Goal: Task Accomplishment & Management: Use online tool/utility

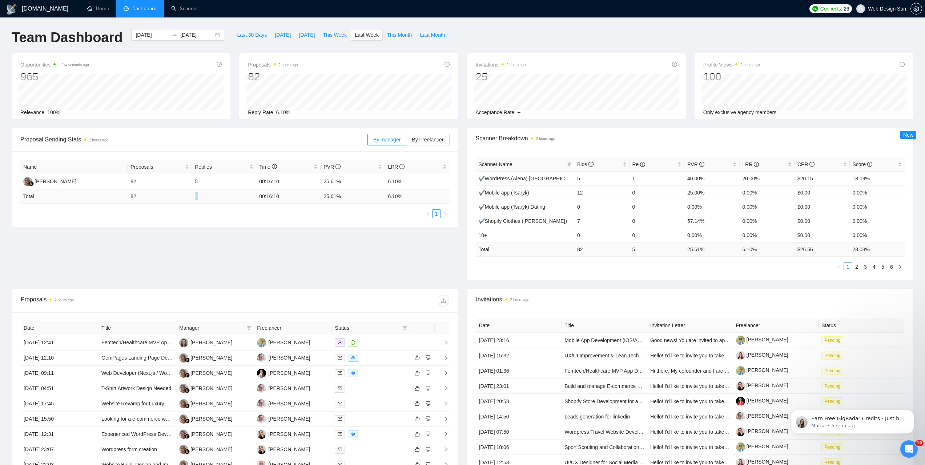
drag, startPoint x: 200, startPoint y: 192, endPoint x: 207, endPoint y: 198, distance: 9.5
click at [206, 191] on td "5" at bounding box center [224, 196] width 64 height 14
click at [207, 198] on td "5" at bounding box center [224, 196] width 64 height 14
click at [196, 195] on td "5" at bounding box center [224, 196] width 64 height 14
click at [195, 197] on td "5" at bounding box center [224, 196] width 64 height 14
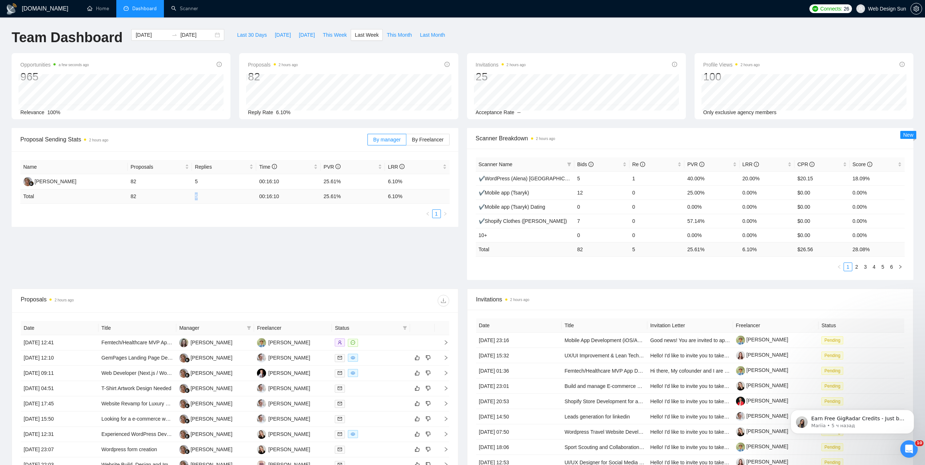
click at [195, 197] on td "5" at bounding box center [224, 196] width 64 height 14
click at [195, 187] on td "5" at bounding box center [224, 181] width 64 height 15
click at [196, 179] on td "5" at bounding box center [224, 181] width 64 height 15
click at [439, 137] on span "By Freelancer" at bounding box center [428, 140] width 32 height 6
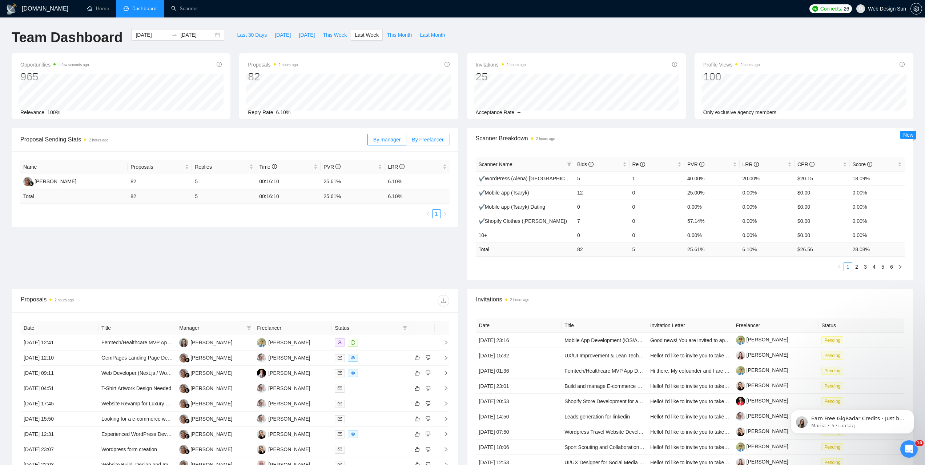
click at [406, 141] on input "By Freelancer" at bounding box center [406, 141] width 0 height 0
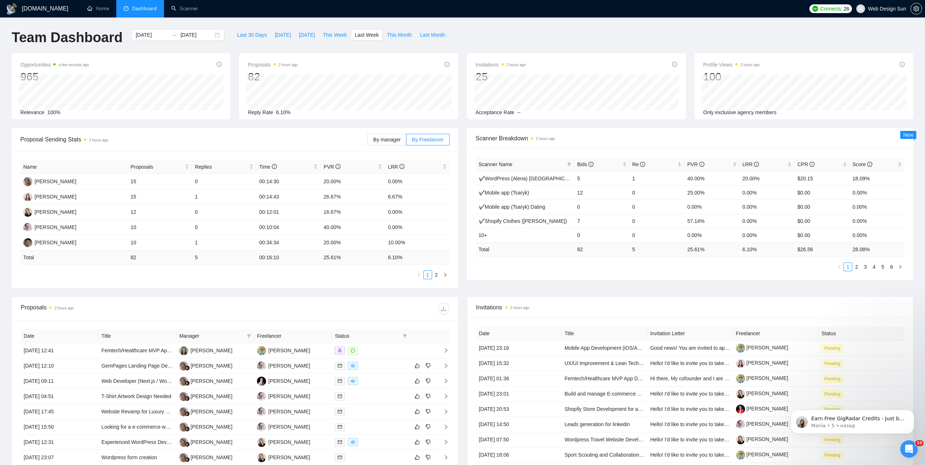
click at [436, 275] on link "2" at bounding box center [437, 275] width 8 height 8
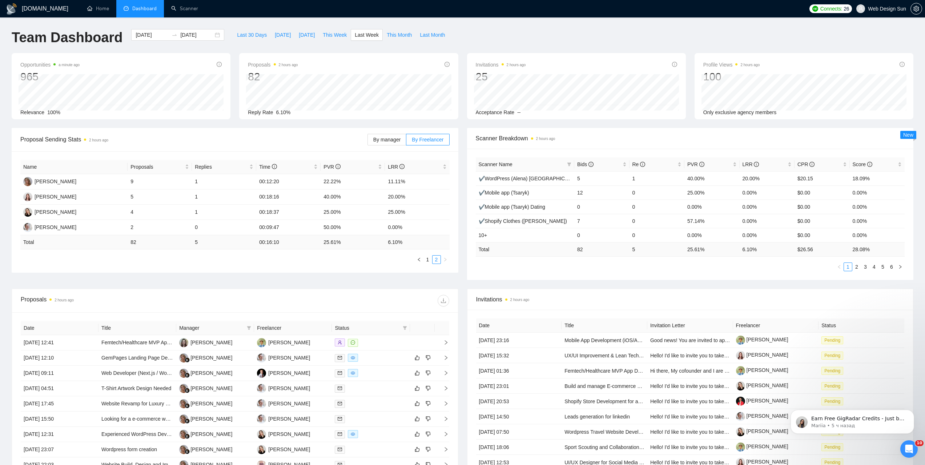
click at [321, 242] on td "25.61 %" at bounding box center [353, 242] width 64 height 14
drag, startPoint x: 323, startPoint y: 241, endPoint x: 325, endPoint y: 236, distance: 6.0
click at [324, 239] on td "25.61 %" at bounding box center [353, 242] width 64 height 14
drag, startPoint x: 323, startPoint y: 244, endPoint x: 328, endPoint y: 243, distance: 5.6
click at [328, 243] on td "25.61 %" at bounding box center [353, 242] width 64 height 14
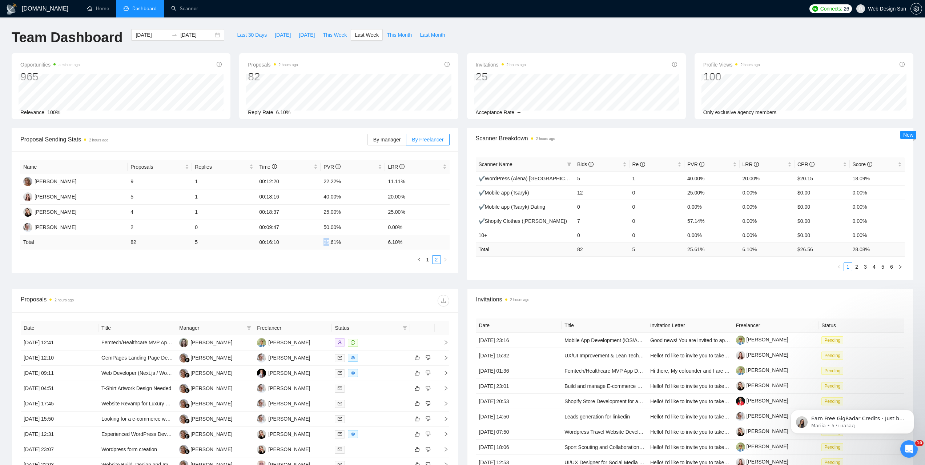
click at [328, 243] on td "25.61 %" at bounding box center [353, 242] width 64 height 14
click at [327, 243] on td "25.61 %" at bounding box center [353, 242] width 64 height 14
click at [326, 243] on td "25.61 %" at bounding box center [353, 242] width 64 height 14
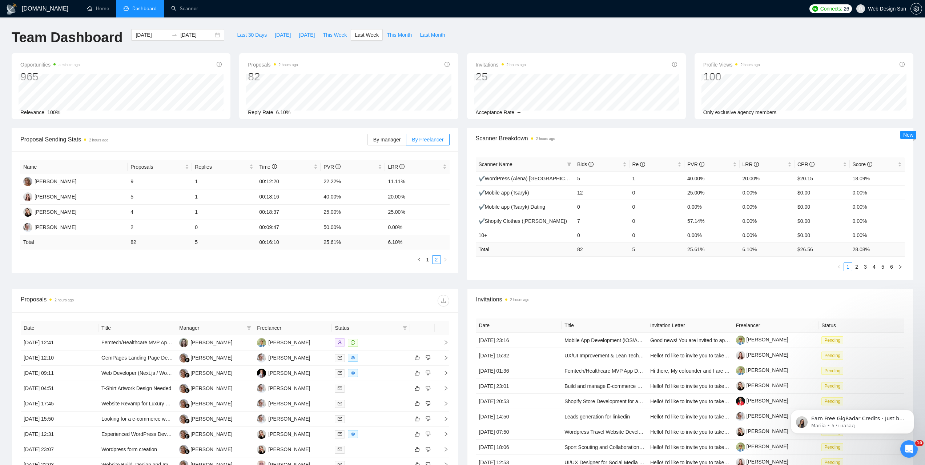
click at [326, 243] on td "25.61 %" at bounding box center [353, 242] width 64 height 14
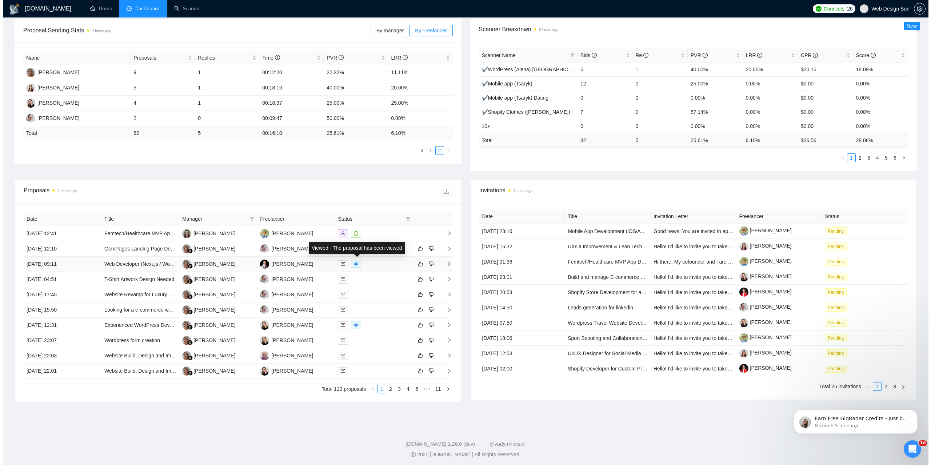
scroll to position [73, 0]
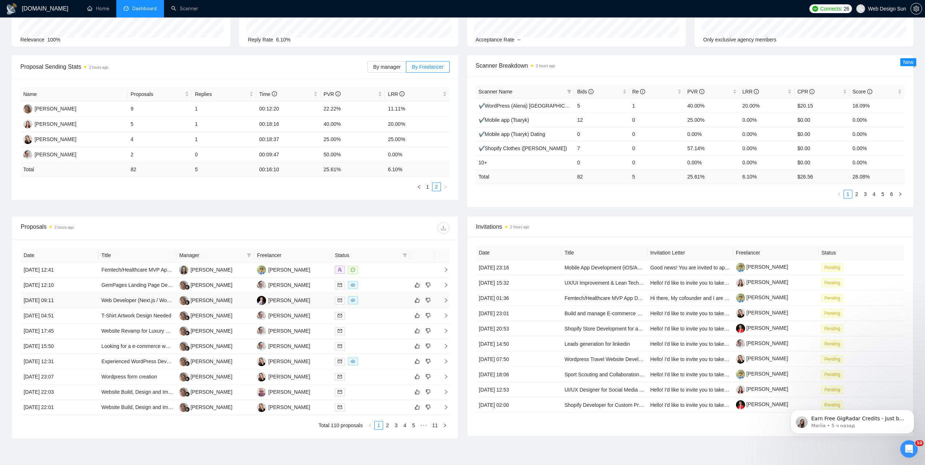
click at [369, 298] on div at bounding box center [371, 300] width 72 height 8
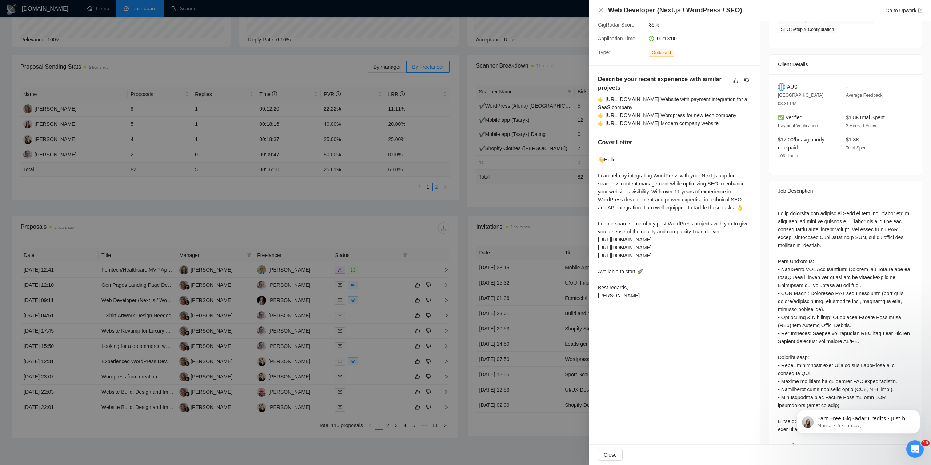
scroll to position [171, 0]
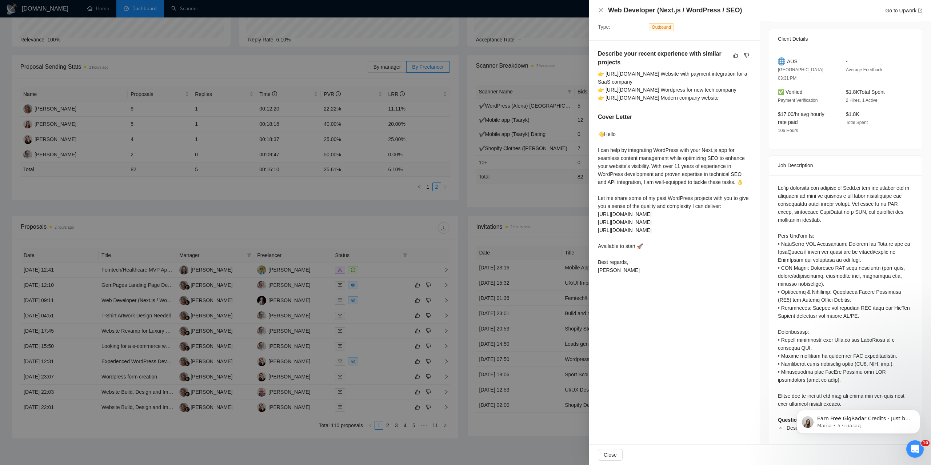
click at [352, 321] on div at bounding box center [465, 232] width 931 height 465
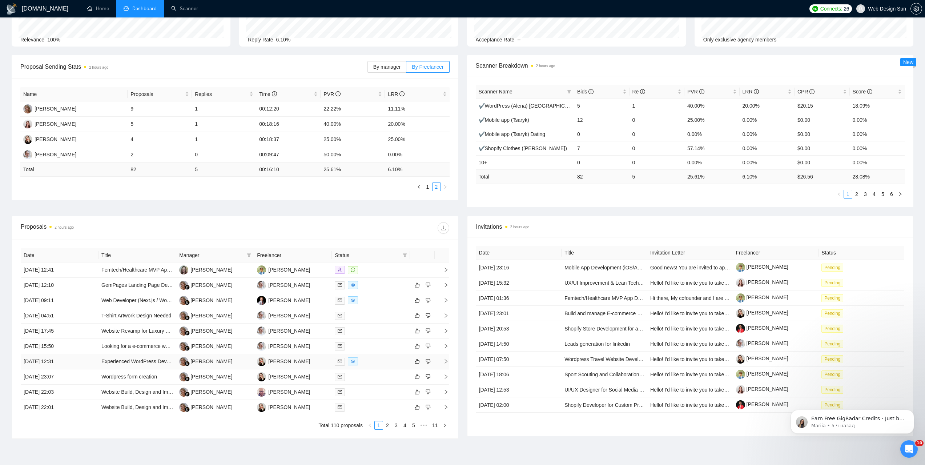
click at [376, 363] on div at bounding box center [371, 361] width 72 height 8
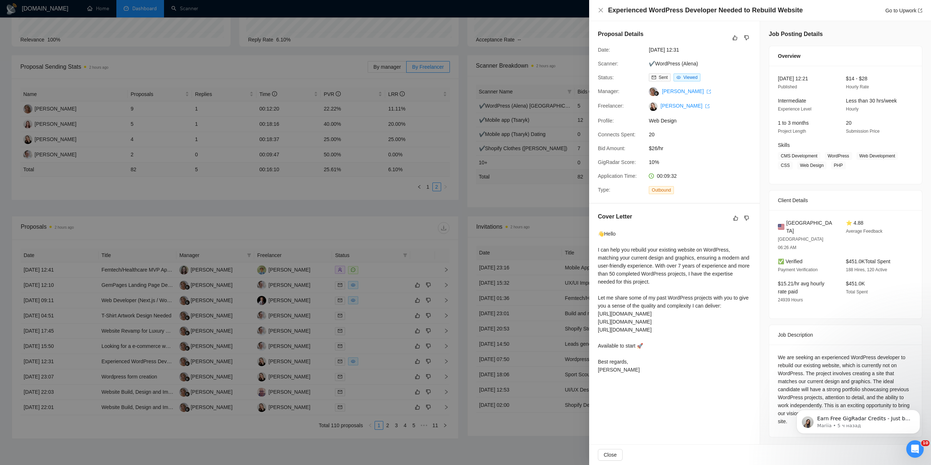
click at [352, 345] on div at bounding box center [465, 232] width 931 height 465
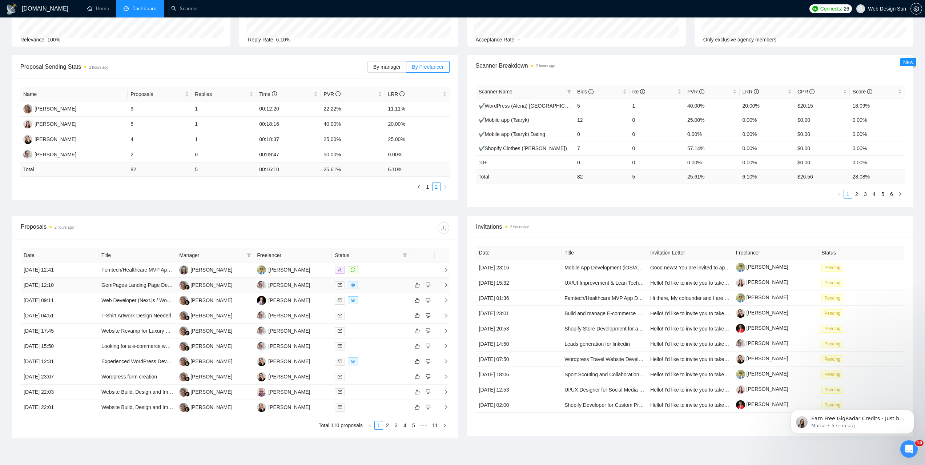
click at [374, 282] on div at bounding box center [371, 285] width 72 height 8
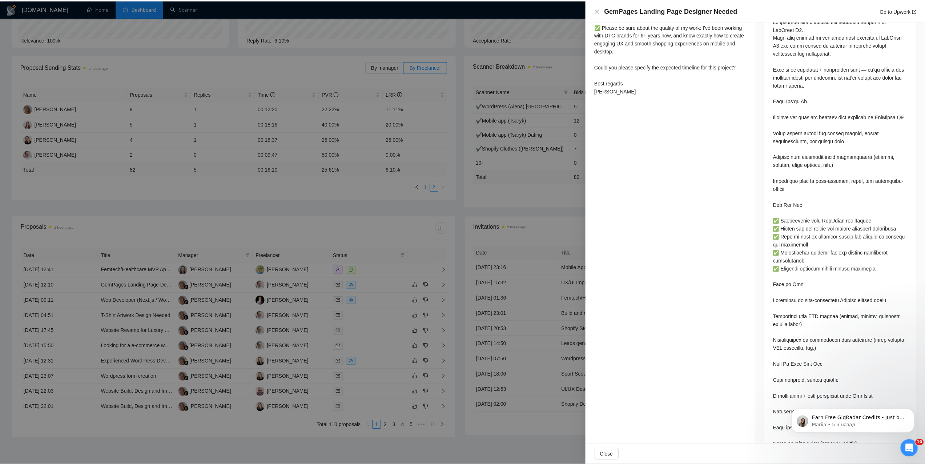
scroll to position [374, 0]
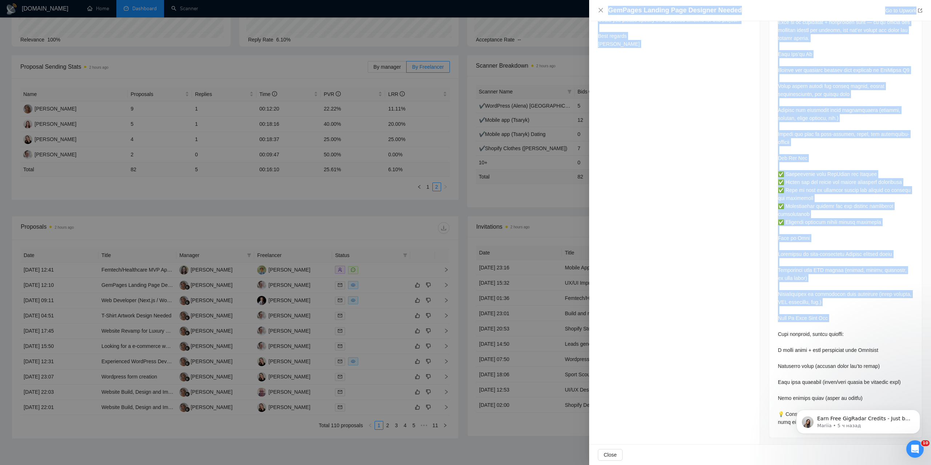
drag, startPoint x: 336, startPoint y: 340, endPoint x: 811, endPoint y: 324, distance: 474.7
click at [811, 324] on div "GemPages Landing Page Designer Needed Go to Upwork Proposal Details Date: [DATE…" at bounding box center [465, 232] width 931 height 465
click at [814, 326] on div at bounding box center [845, 198] width 135 height 456
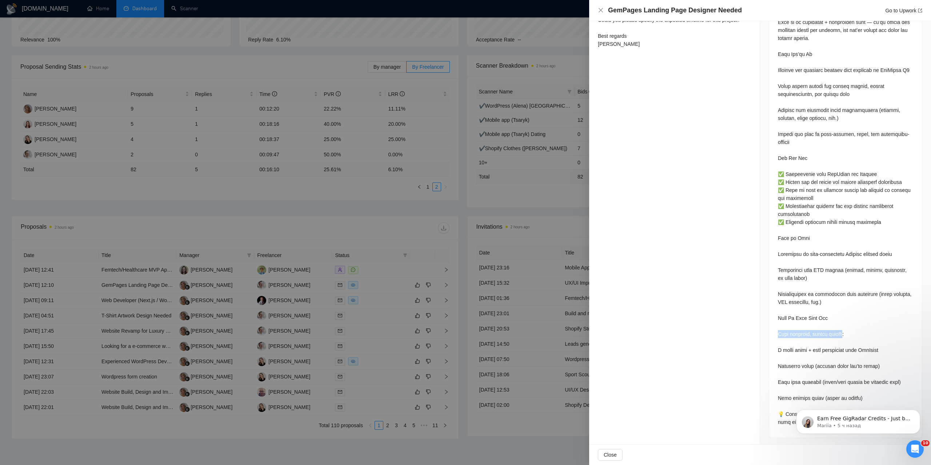
drag, startPoint x: 777, startPoint y: 333, endPoint x: 843, endPoint y: 333, distance: 65.8
click at [843, 333] on div at bounding box center [845, 198] width 135 height 456
drag, startPoint x: 843, startPoint y: 333, endPoint x: 838, endPoint y: 337, distance: 6.5
click at [843, 333] on div at bounding box center [845, 198] width 135 height 456
click at [831, 338] on div at bounding box center [845, 198] width 135 height 456
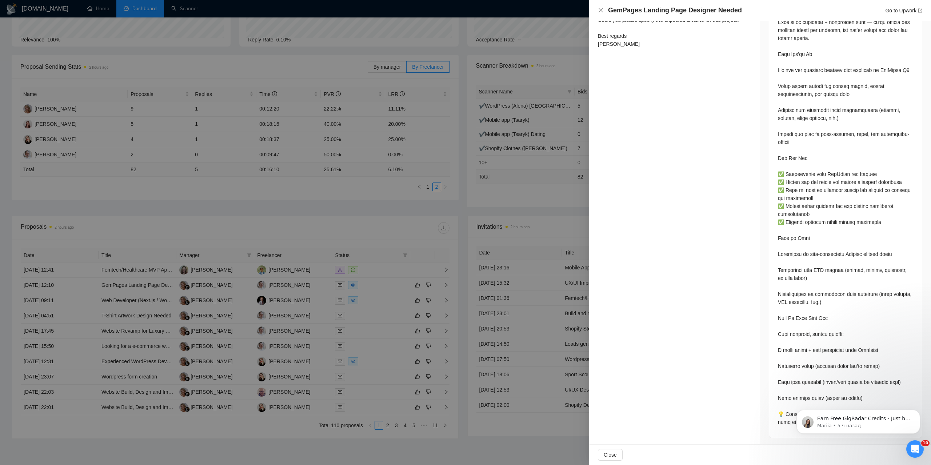
drag, startPoint x: 841, startPoint y: 332, endPoint x: 822, endPoint y: 336, distance: 19.3
click at [838, 332] on div at bounding box center [845, 198] width 135 height 456
drag, startPoint x: 776, startPoint y: 344, endPoint x: 790, endPoint y: 345, distance: 14.3
click at [790, 345] on div at bounding box center [845, 198] width 135 height 456
click at [820, 348] on div at bounding box center [845, 198] width 135 height 456
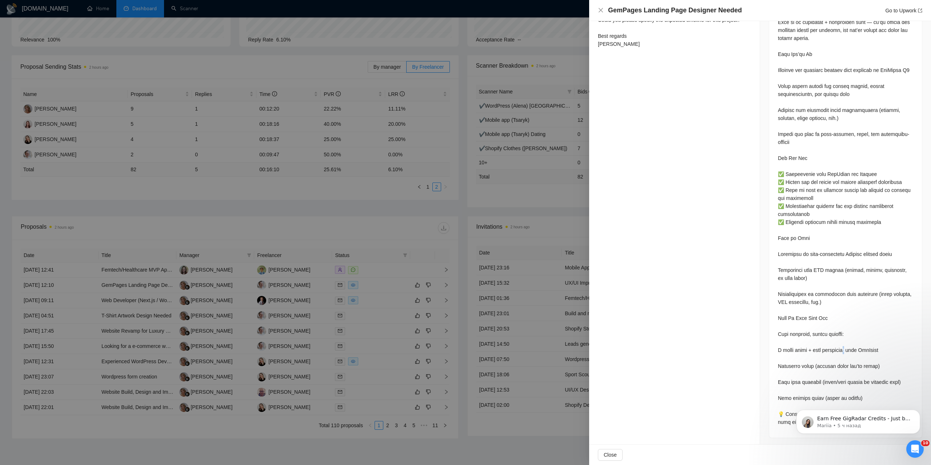
drag, startPoint x: 845, startPoint y: 348, endPoint x: 840, endPoint y: 347, distance: 5.2
click at [844, 349] on div at bounding box center [845, 198] width 135 height 456
click at [836, 350] on div at bounding box center [845, 198] width 135 height 456
drag, startPoint x: 778, startPoint y: 366, endPoint x: 812, endPoint y: 365, distance: 33.8
click at [812, 365] on div at bounding box center [845, 198] width 135 height 456
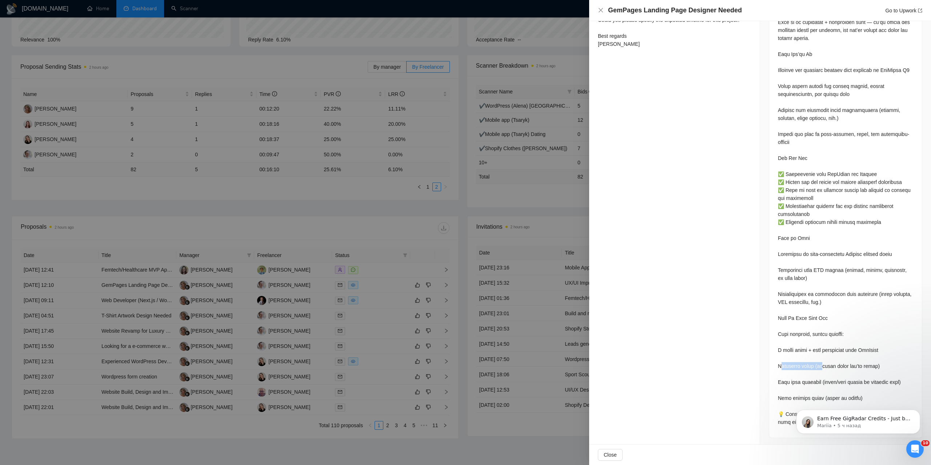
click at [812, 365] on div at bounding box center [845, 198] width 135 height 456
drag, startPoint x: 779, startPoint y: 381, endPoint x: 805, endPoint y: 382, distance: 25.8
click at [802, 381] on div at bounding box center [845, 198] width 135 height 456
click at [812, 382] on div at bounding box center [845, 198] width 135 height 456
drag, startPoint x: 811, startPoint y: 382, endPoint x: 805, endPoint y: 383, distance: 6.6
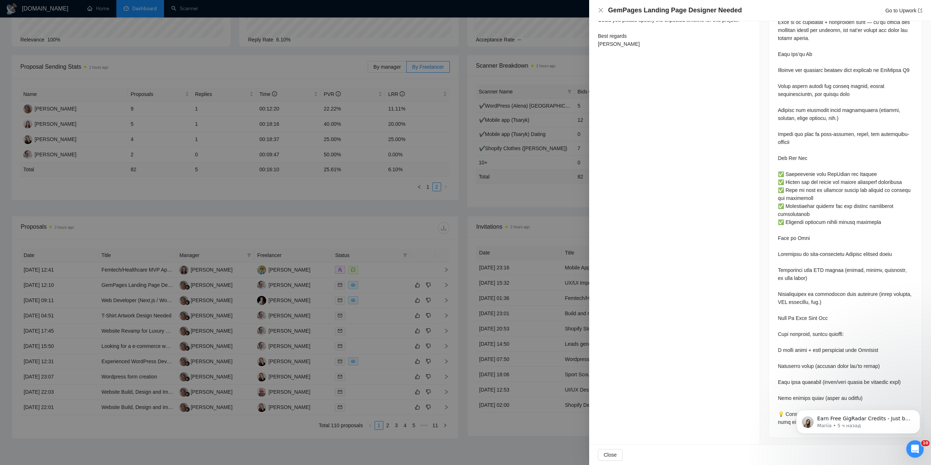
click at [811, 382] on div at bounding box center [845, 198] width 135 height 456
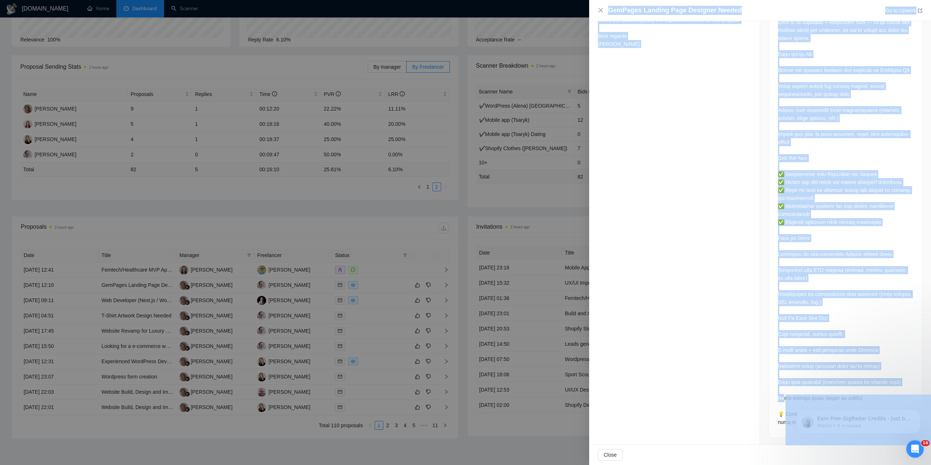
drag, startPoint x: 1567, startPoint y: 790, endPoint x: 828, endPoint y: 397, distance: 837.2
click at [812, 378] on div at bounding box center [845, 198] width 135 height 456
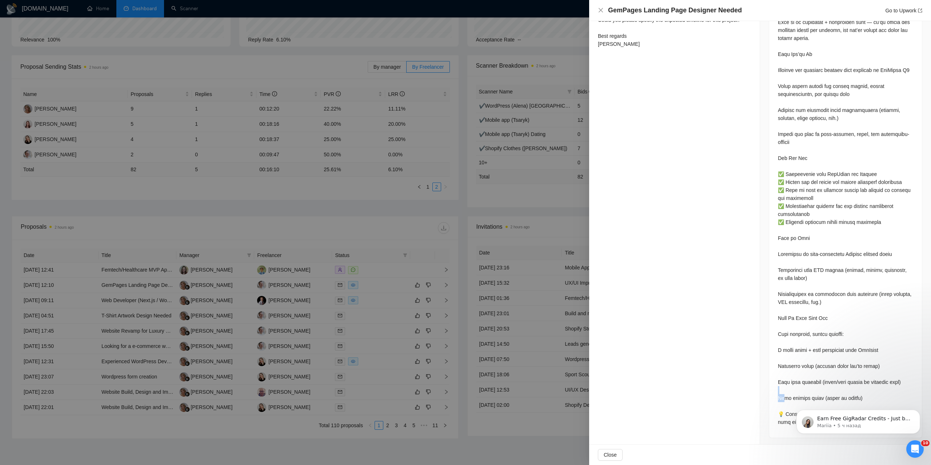
drag, startPoint x: 803, startPoint y: 394, endPoint x: 817, endPoint y: 392, distance: 14.0
click at [817, 392] on div at bounding box center [845, 198] width 135 height 456
click at [517, 314] on div at bounding box center [465, 232] width 931 height 465
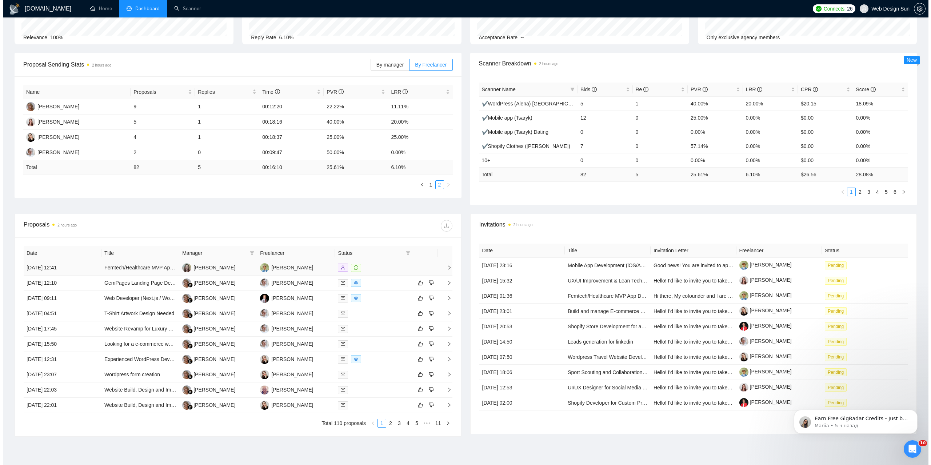
scroll to position [111, 0]
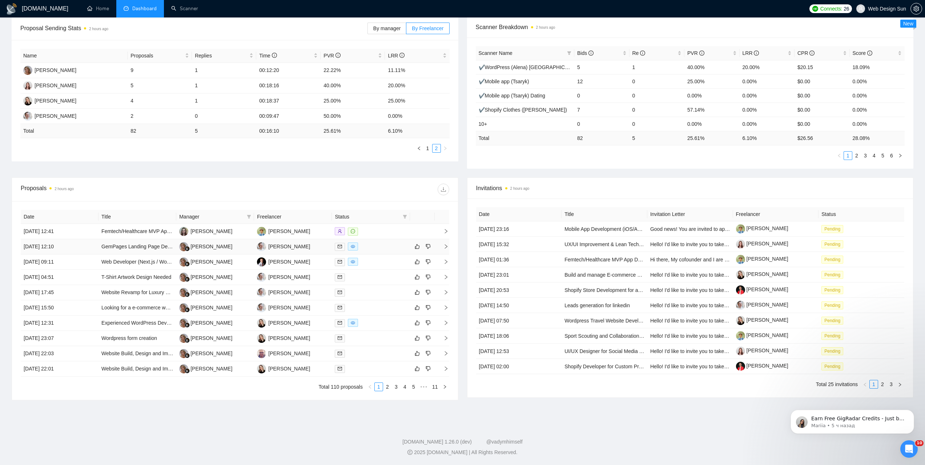
click at [378, 245] on div at bounding box center [371, 247] width 72 height 8
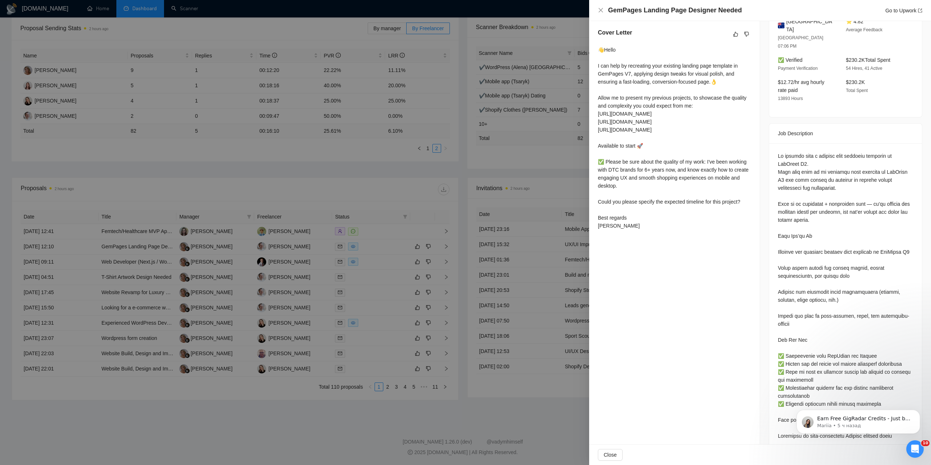
scroll to position [156, 0]
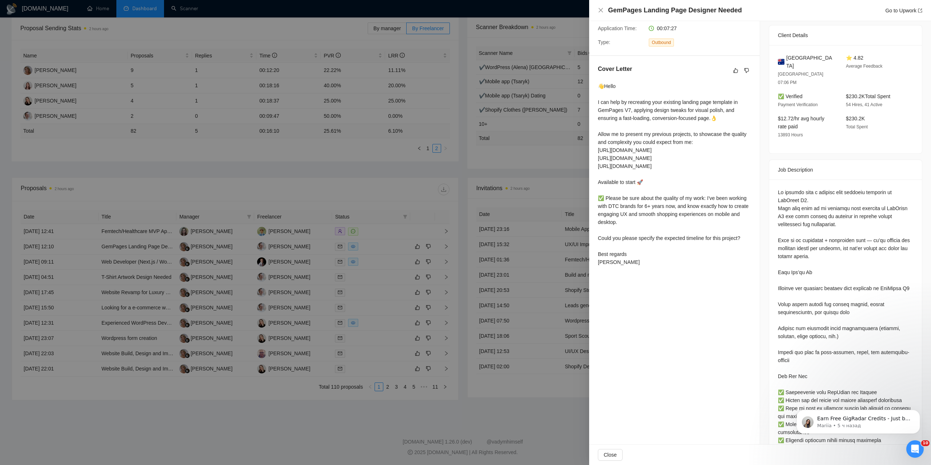
click at [599, 230] on div "👋Hello I can help by recreating your existing landing page template in GemPages…" at bounding box center [674, 174] width 153 height 184
click at [601, 229] on div "👋Hello I can help by recreating your existing landing page template in GemPages…" at bounding box center [674, 174] width 153 height 184
click at [614, 232] on div "👋Hello I can help by recreating your existing landing page template in GemPages…" at bounding box center [674, 174] width 153 height 184
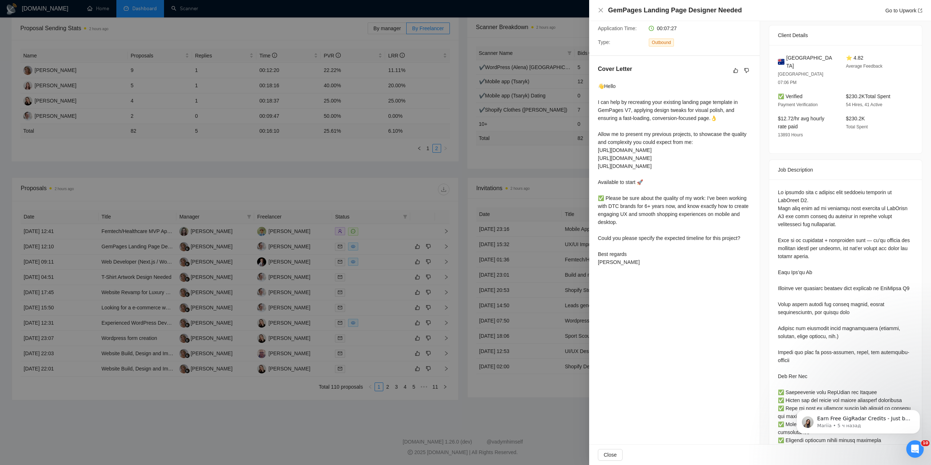
click at [600, 228] on div "👋Hello I can help by recreating your existing landing page template in GemPages…" at bounding box center [674, 174] width 153 height 184
click at [600, 229] on div "👋Hello I can help by recreating your existing landing page template in GemPages…" at bounding box center [674, 174] width 153 height 184
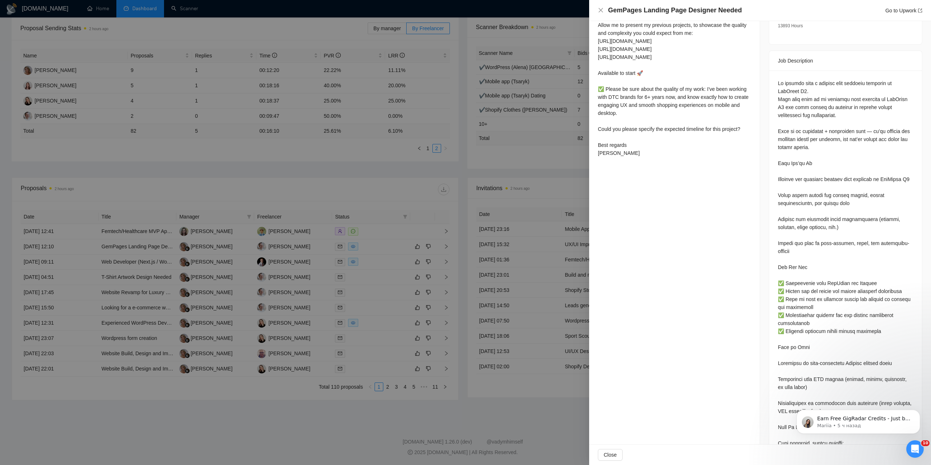
scroll to position [192, 0]
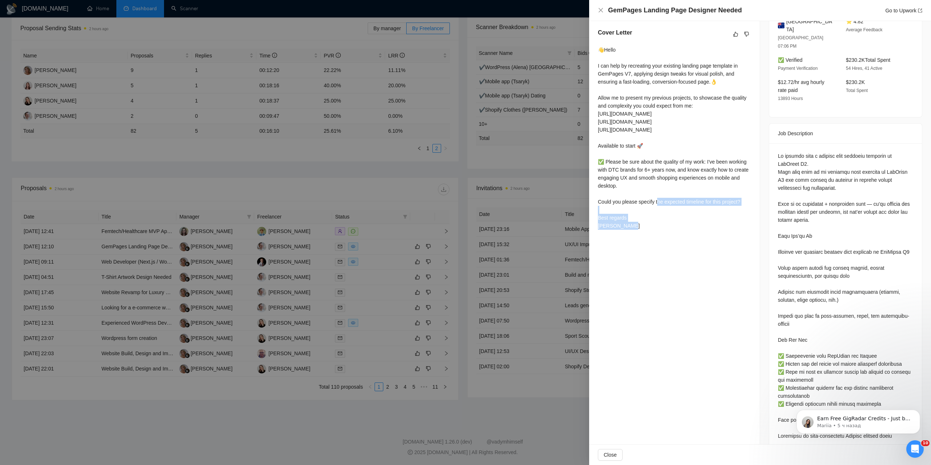
drag, startPoint x: 599, startPoint y: 195, endPoint x: 674, endPoint y: 202, distance: 75.2
click at [671, 201] on div "👋Hello I can help by recreating your existing landing page template in GemPages…" at bounding box center [674, 138] width 153 height 184
click at [673, 196] on div "👋Hello I can help by recreating your existing landing page template in GemPages…" at bounding box center [674, 138] width 153 height 184
click at [641, 199] on div "👋Hello I can help by recreating your existing landing page template in GemPages…" at bounding box center [674, 138] width 153 height 184
click at [658, 197] on div "👋Hello I can help by recreating your existing landing page template in GemPages…" at bounding box center [674, 138] width 153 height 184
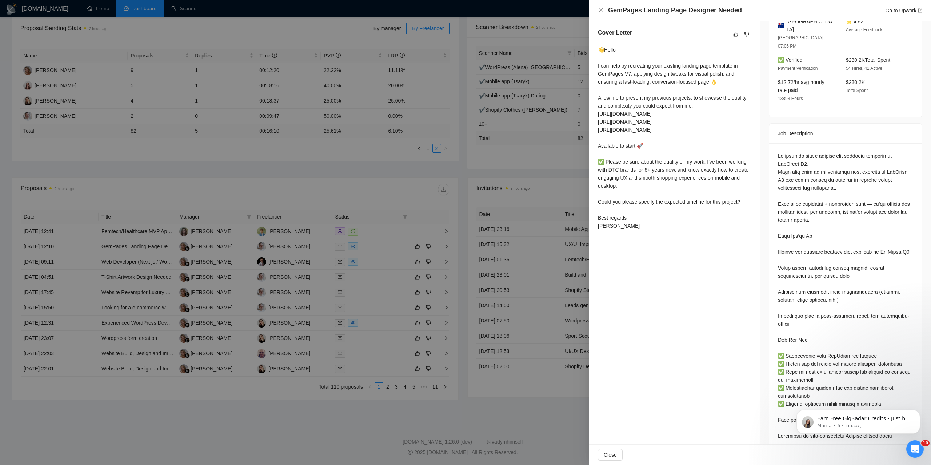
click at [673, 196] on div "👋Hello I can help by recreating your existing landing page template in GemPages…" at bounding box center [674, 138] width 153 height 184
click at [684, 194] on div "👋Hello I can help by recreating your existing landing page template in GemPages…" at bounding box center [674, 138] width 153 height 184
click at [697, 193] on div "👋Hello I can help by recreating your existing landing page template in GemPages…" at bounding box center [674, 138] width 153 height 184
drag, startPoint x: 725, startPoint y: 196, endPoint x: 729, endPoint y: 195, distance: 4.1
click at [725, 196] on div "👋Hello I can help by recreating your existing landing page template in GemPages…" at bounding box center [674, 138] width 153 height 184
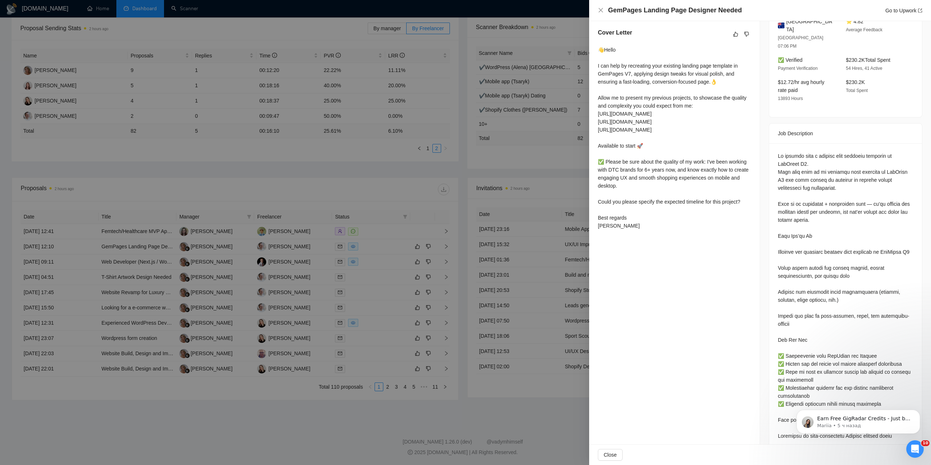
click at [732, 194] on div "👋Hello I can help by recreating your existing landing page template in GemPages…" at bounding box center [674, 138] width 153 height 184
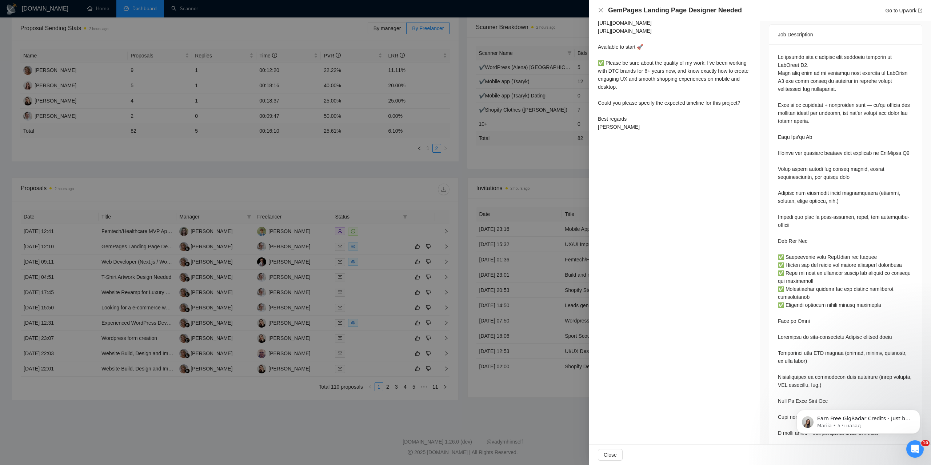
scroll to position [374, 0]
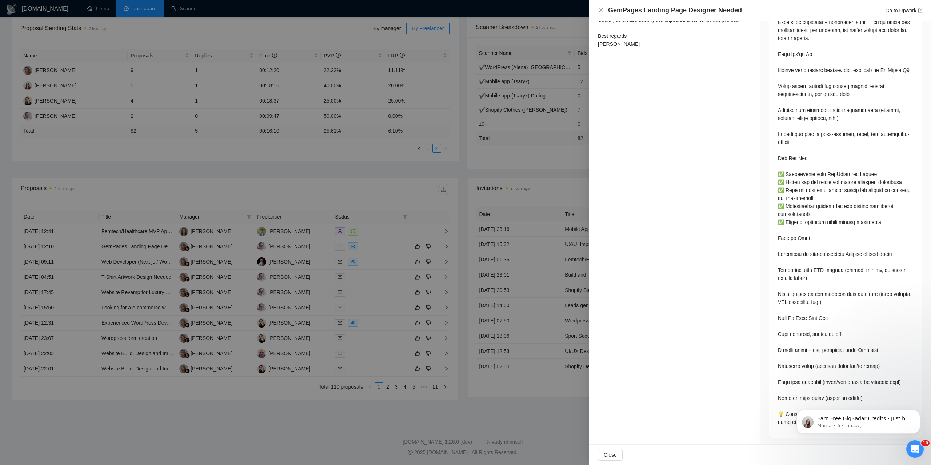
click at [355, 260] on div at bounding box center [465, 232] width 931 height 465
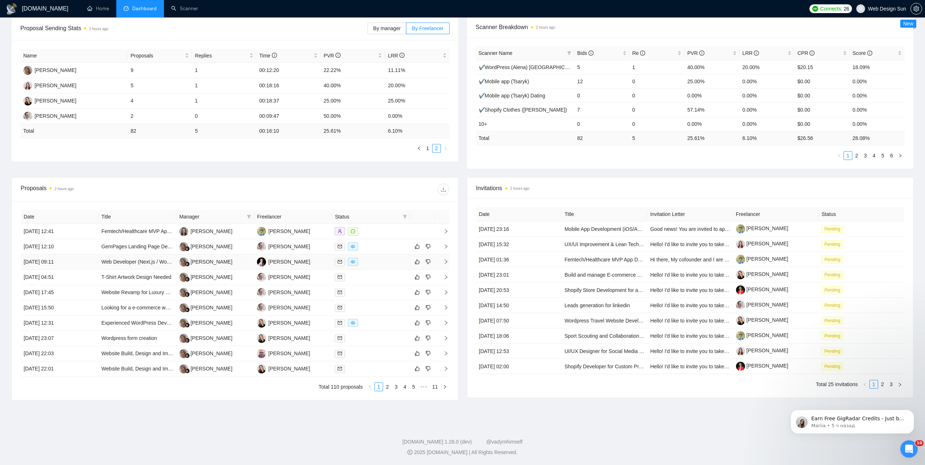
click at [368, 265] on div at bounding box center [371, 262] width 72 height 8
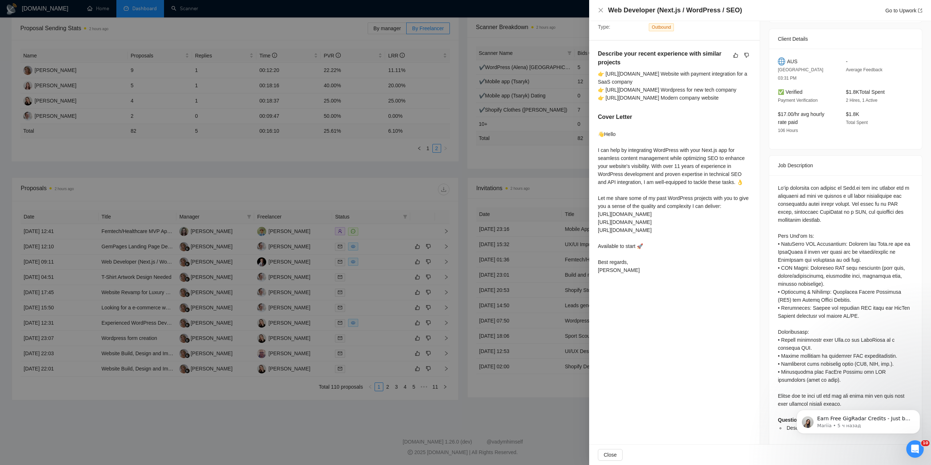
click at [386, 255] on div at bounding box center [465, 232] width 931 height 465
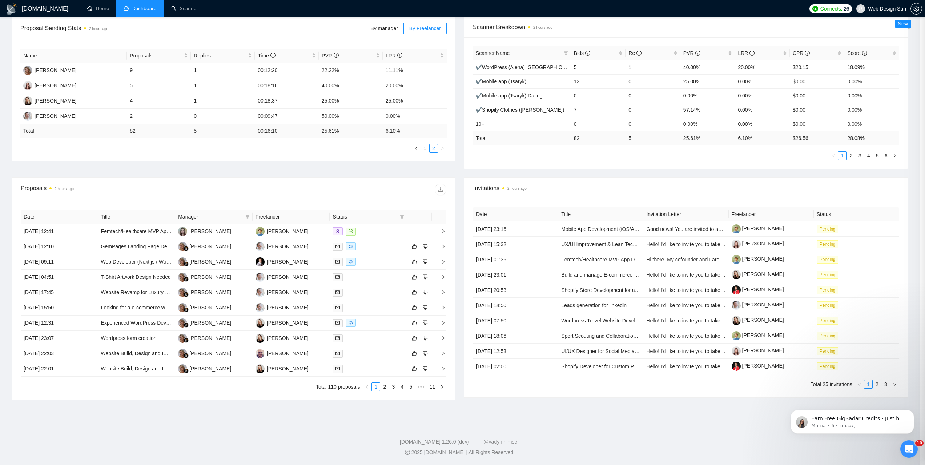
click at [375, 246] on div at bounding box center [369, 247] width 72 height 8
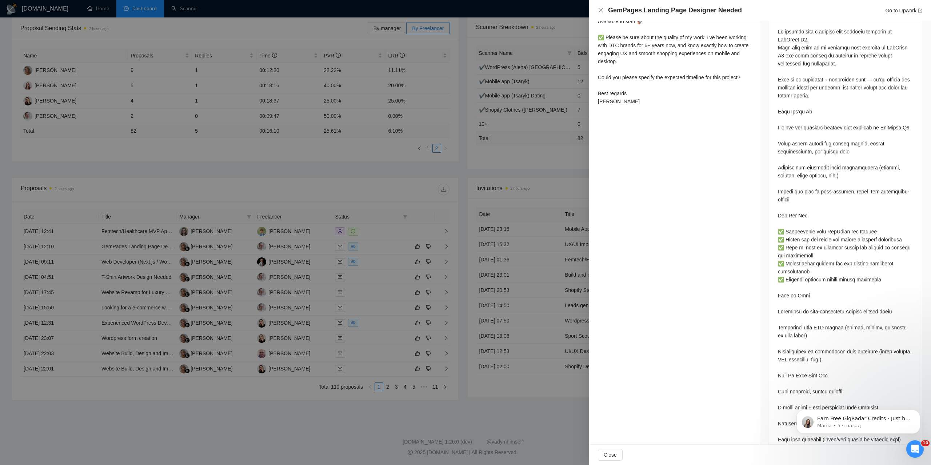
scroll to position [374, 0]
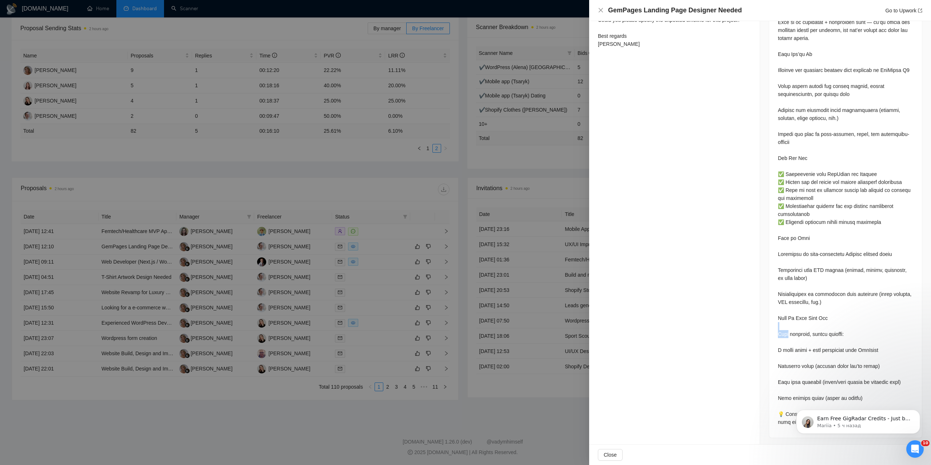
drag, startPoint x: 788, startPoint y: 328, endPoint x: 846, endPoint y: 327, distance: 57.5
click at [846, 327] on div at bounding box center [845, 198] width 135 height 456
drag, startPoint x: 842, startPoint y: 328, endPoint x: 820, endPoint y: 337, distance: 24.3
click at [842, 329] on div at bounding box center [845, 198] width 135 height 456
click at [788, 346] on div at bounding box center [845, 198] width 135 height 456
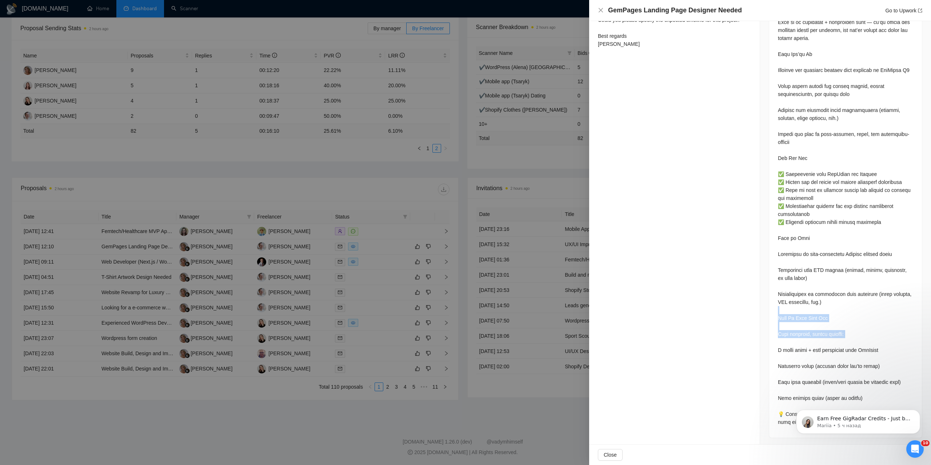
drag, startPoint x: 796, startPoint y: 323, endPoint x: 803, endPoint y: 347, distance: 25.2
click at [803, 347] on div at bounding box center [845, 198] width 135 height 456
click at [806, 350] on div at bounding box center [845, 198] width 135 height 456
click at [807, 358] on div at bounding box center [845, 198] width 135 height 456
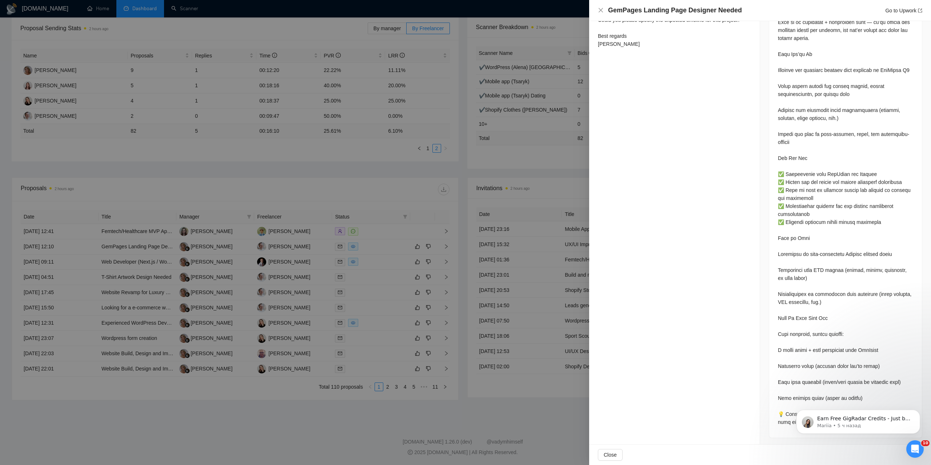
click at [807, 359] on div at bounding box center [845, 198] width 135 height 456
click at [802, 340] on div at bounding box center [845, 198] width 135 height 456
drag, startPoint x: 802, startPoint y: 340, endPoint x: 805, endPoint y: 331, distance: 9.9
click at [802, 340] on div at bounding box center [845, 198] width 135 height 456
click at [805, 331] on div at bounding box center [845, 198] width 135 height 456
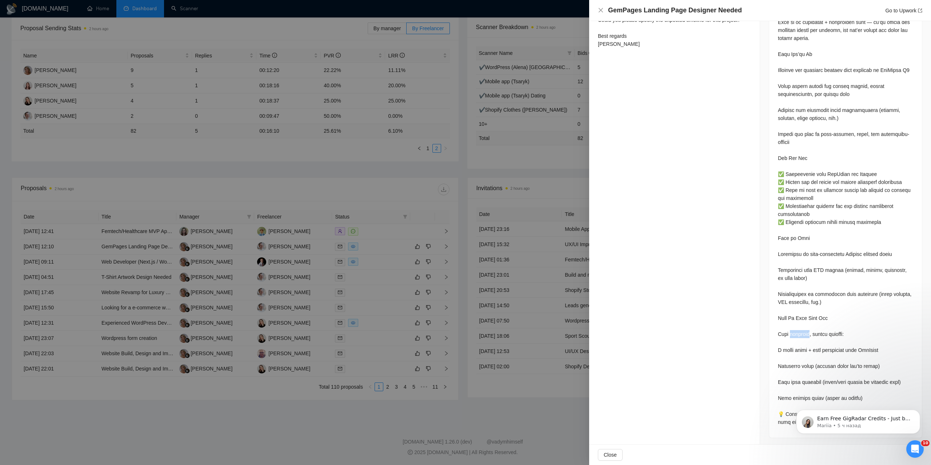
click at [805, 331] on div at bounding box center [845, 198] width 135 height 456
click at [783, 327] on div at bounding box center [845, 198] width 135 height 456
drag, startPoint x: 783, startPoint y: 327, endPoint x: 789, endPoint y: 330, distance: 7.2
click at [783, 327] on div at bounding box center [845, 198] width 135 height 456
click at [812, 328] on div at bounding box center [845, 198] width 135 height 456
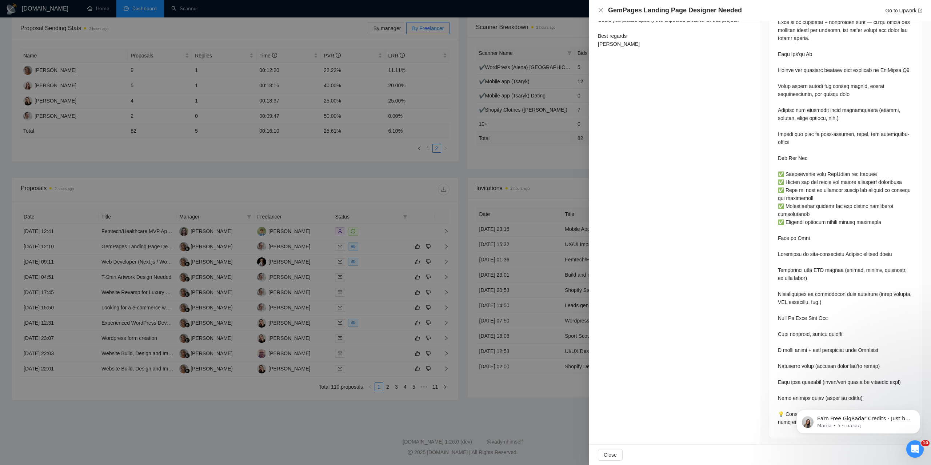
click at [828, 329] on div at bounding box center [845, 198] width 135 height 456
click at [827, 331] on div at bounding box center [845, 198] width 135 height 456
click at [826, 332] on div at bounding box center [845, 198] width 135 height 456
click at [817, 334] on div at bounding box center [845, 198] width 135 height 456
click at [814, 334] on div at bounding box center [845, 198] width 135 height 456
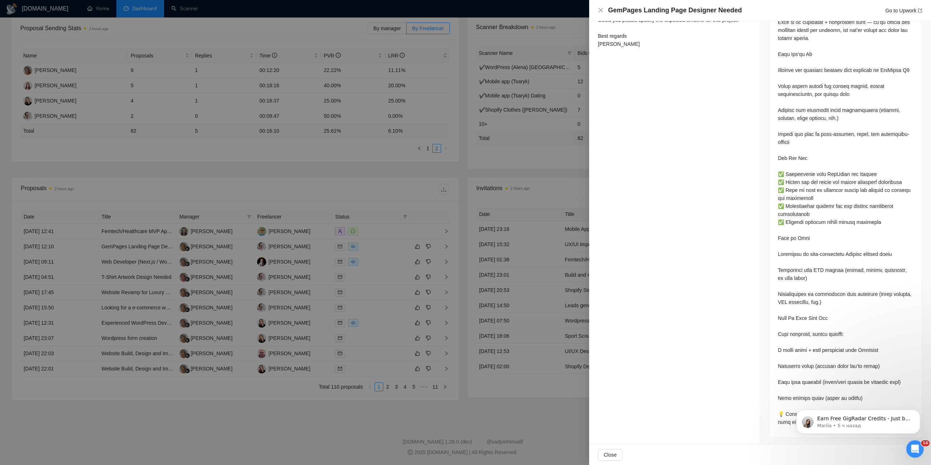
click at [787, 366] on div at bounding box center [845, 198] width 135 height 456
click at [793, 359] on div at bounding box center [845, 198] width 135 height 456
drag, startPoint x: 794, startPoint y: 354, endPoint x: 793, endPoint y: 348, distance: 6.9
click at [793, 352] on div at bounding box center [845, 198] width 135 height 456
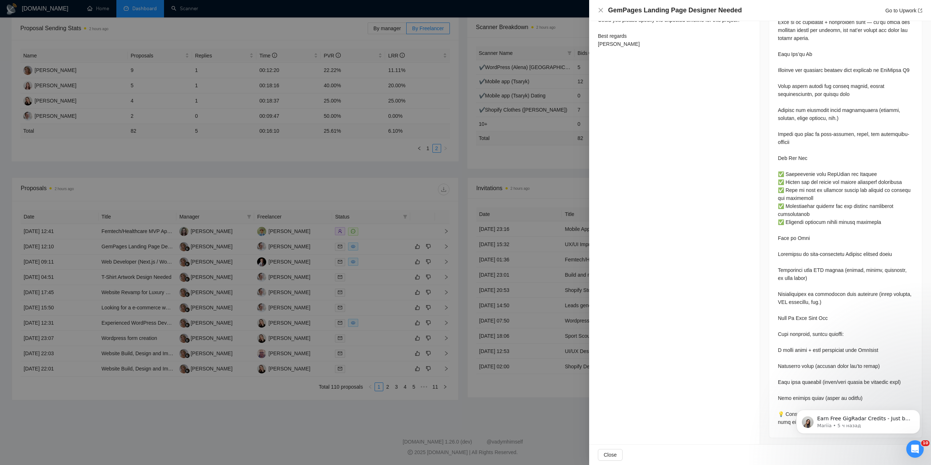
click at [796, 345] on div at bounding box center [845, 198] width 135 height 456
drag, startPoint x: 775, startPoint y: 381, endPoint x: 828, endPoint y: 388, distance: 52.9
click at [828, 388] on div at bounding box center [845, 198] width 135 height 456
click at [831, 384] on div at bounding box center [845, 198] width 135 height 456
click at [836, 382] on div at bounding box center [845, 198] width 135 height 456
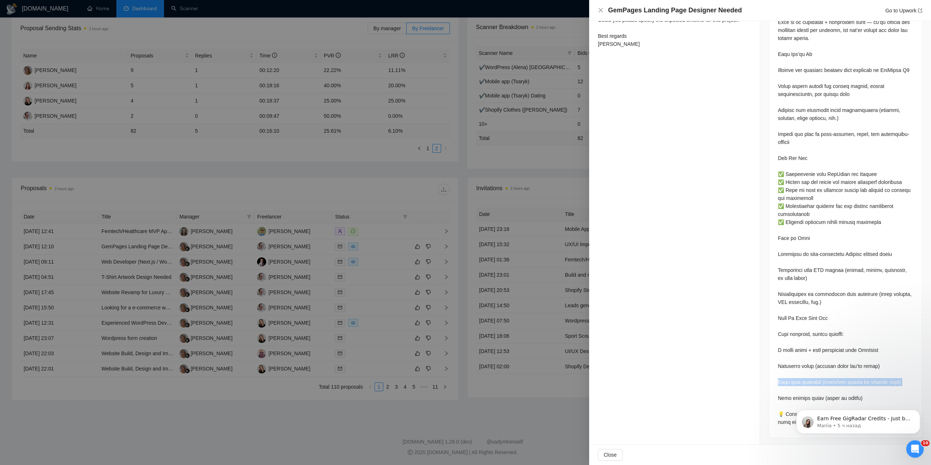
click at [837, 381] on div at bounding box center [845, 198] width 135 height 456
click at [846, 380] on div at bounding box center [845, 198] width 135 height 456
click at [875, 378] on div at bounding box center [845, 198] width 135 height 456
click at [784, 380] on div at bounding box center [845, 198] width 135 height 456
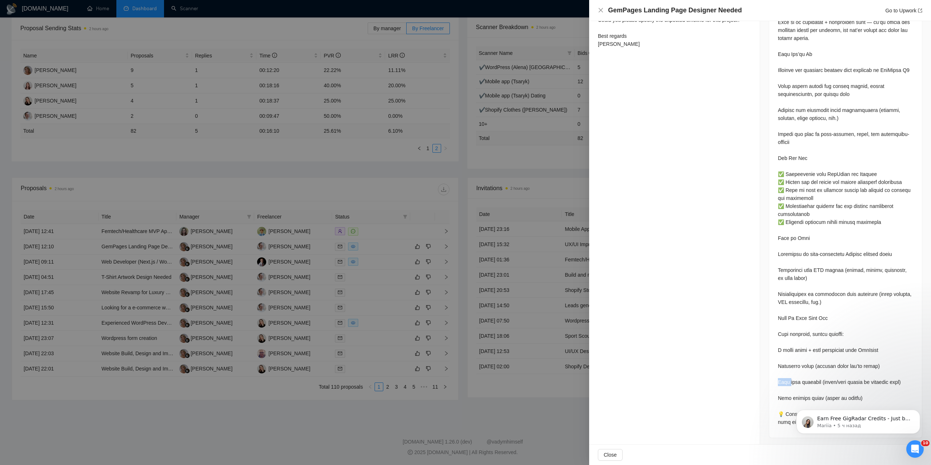
click at [784, 380] on div at bounding box center [845, 198] width 135 height 456
drag, startPoint x: 791, startPoint y: 380, endPoint x: 839, endPoint y: 381, distance: 47.7
click at [833, 383] on div at bounding box center [845, 198] width 135 height 456
click at [840, 381] on div at bounding box center [845, 198] width 135 height 456
click at [812, 375] on div "Earn Free GigRadar Credits - Just by Sharing Your Story! 💬 Want more credits fo…" at bounding box center [858, 388] width 134 height 91
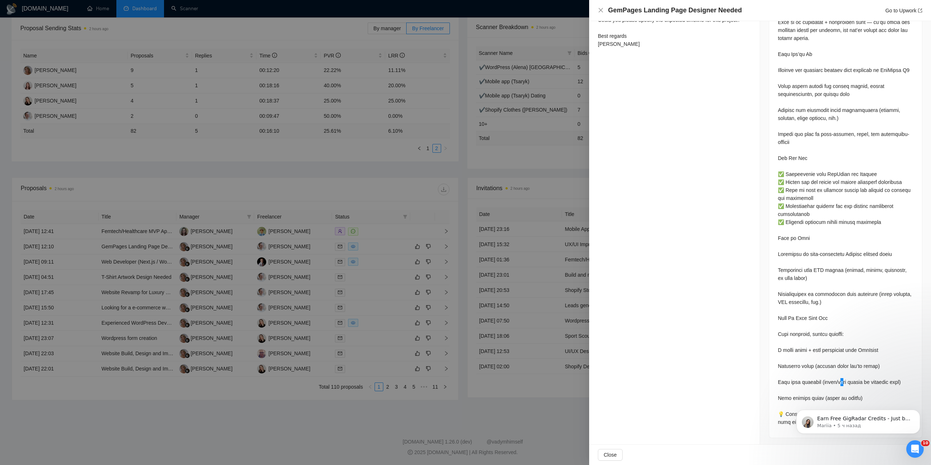
click at [812, 375] on div "Earn Free GigRadar Credits - Just by Sharing Your Story! 💬 Want more credits fo…" at bounding box center [858, 388] width 134 height 91
drag, startPoint x: 811, startPoint y: 362, endPoint x: 23, endPoint y: 0, distance: 867.5
click at [811, 362] on div at bounding box center [845, 198] width 135 height 456
click at [807, 369] on div at bounding box center [845, 198] width 135 height 456
click at [809, 378] on div at bounding box center [845, 198] width 135 height 456
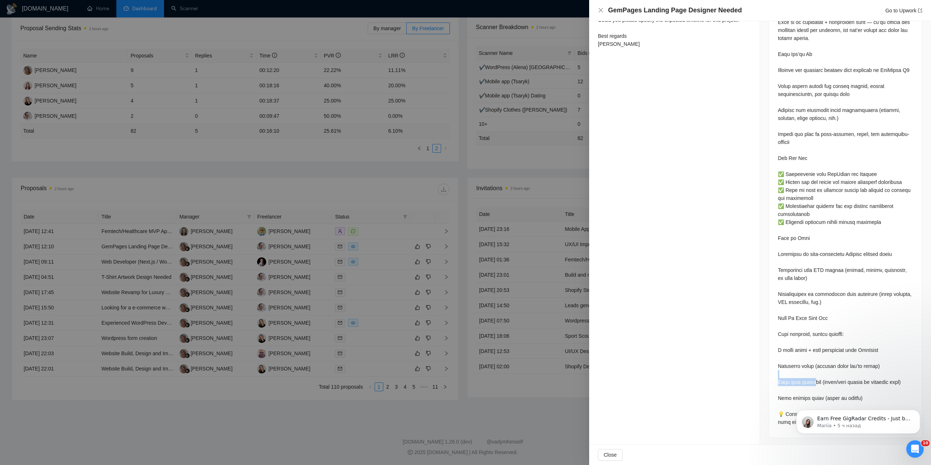
click at [809, 378] on div at bounding box center [845, 198] width 135 height 456
click at [382, 422] on div at bounding box center [465, 232] width 931 height 465
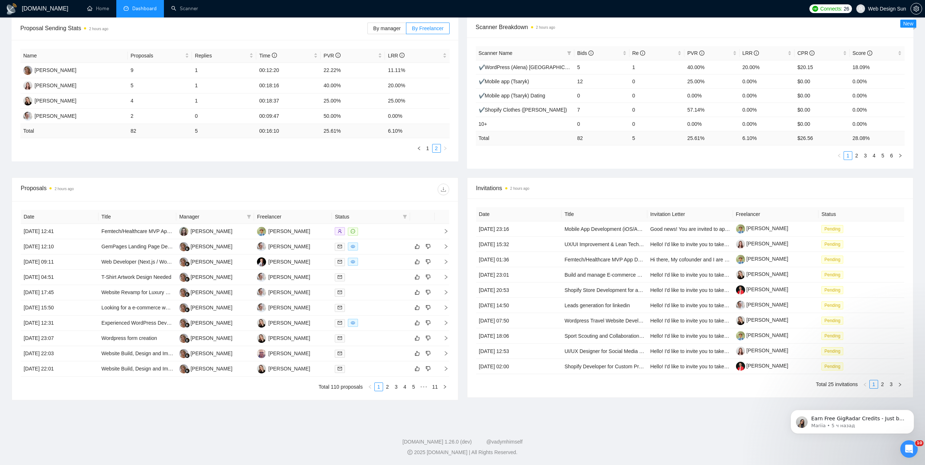
scroll to position [75, 0]
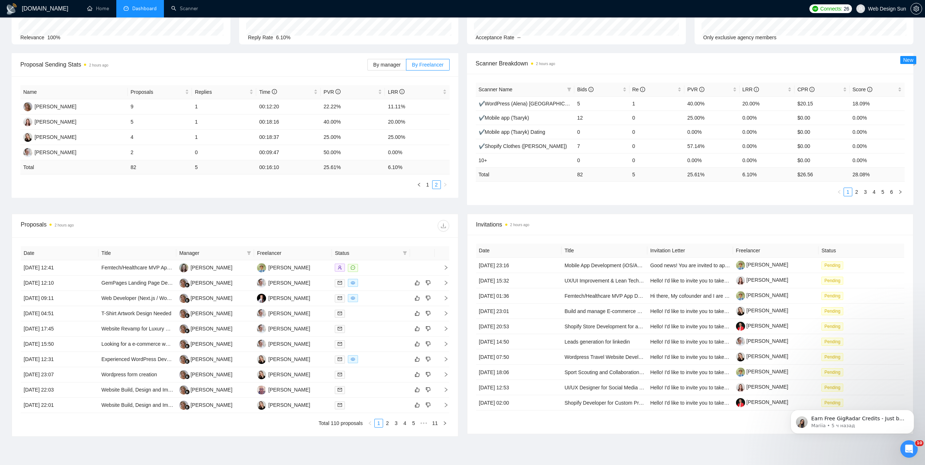
click at [428, 184] on link "1" at bounding box center [428, 185] width 8 height 8
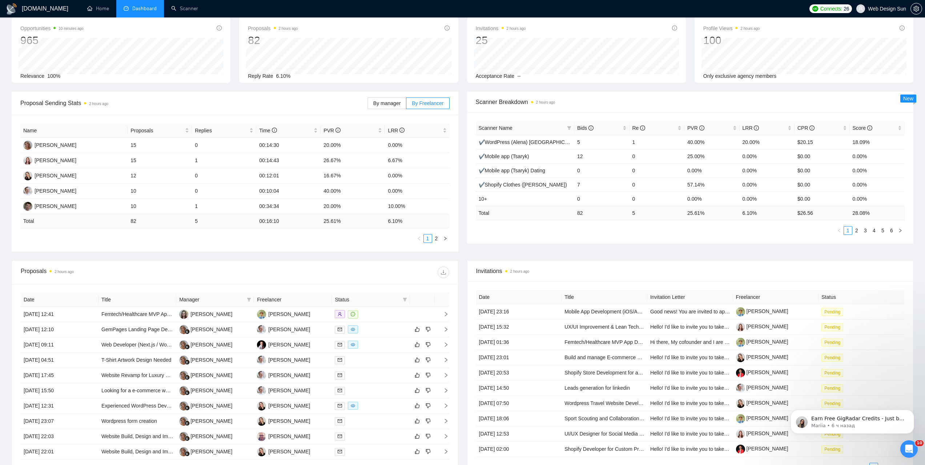
scroll to position [0, 0]
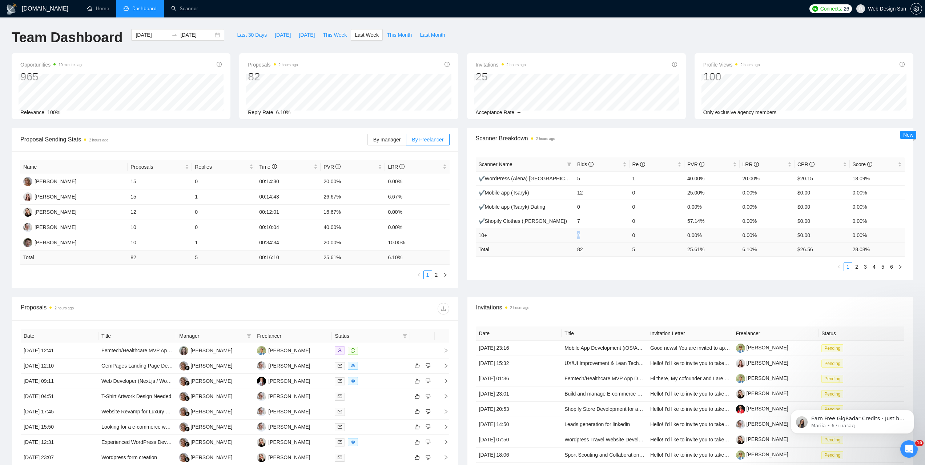
drag, startPoint x: 578, startPoint y: 234, endPoint x: 582, endPoint y: 234, distance: 4.4
click at [582, 234] on td "0" at bounding box center [601, 235] width 55 height 14
click at [637, 235] on td "0" at bounding box center [657, 235] width 55 height 14
click at [638, 234] on td "0" at bounding box center [657, 235] width 55 height 14
click at [189, 9] on link "Scanner" at bounding box center [184, 8] width 27 height 6
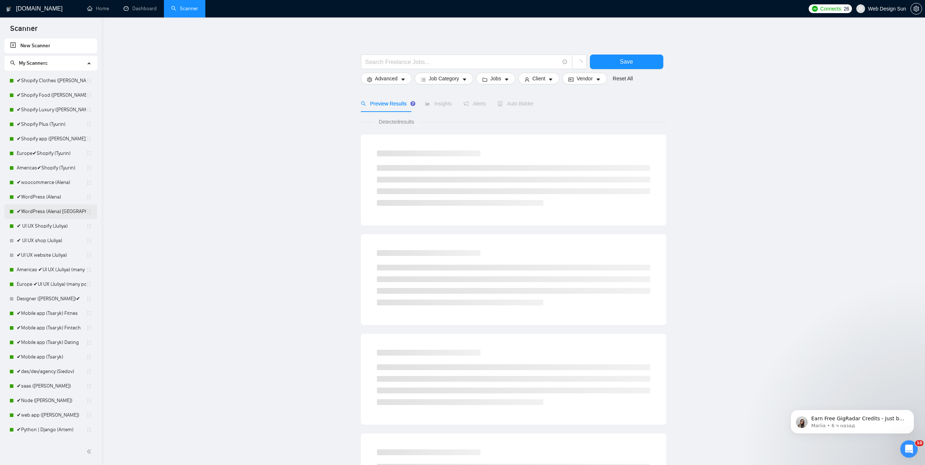
click at [51, 209] on link "✔WordPress (Alena) [GEOGRAPHIC_DATA]" at bounding box center [51, 211] width 69 height 15
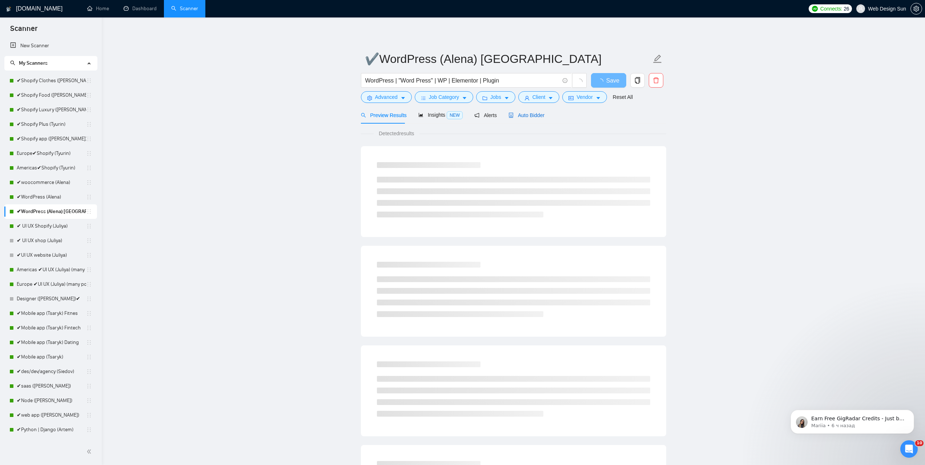
drag, startPoint x: 524, startPoint y: 113, endPoint x: 518, endPoint y: 121, distance: 10.6
click at [524, 113] on span "Auto Bidder" at bounding box center [527, 115] width 36 height 6
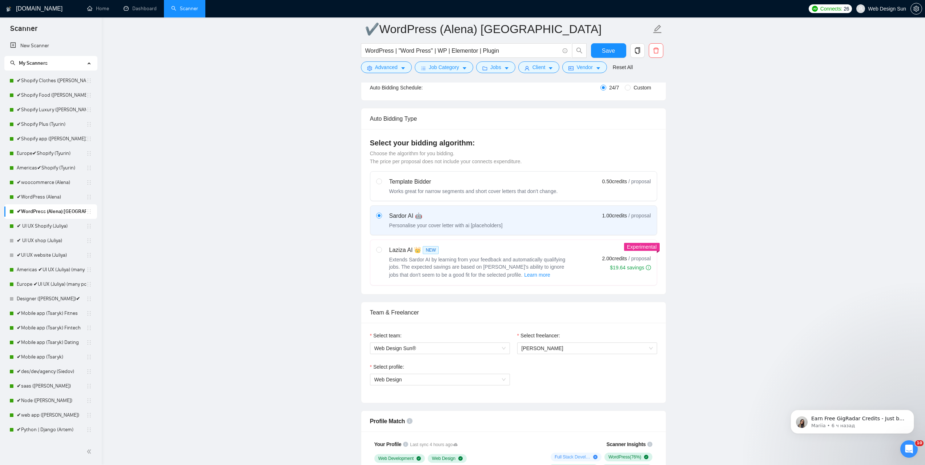
scroll to position [73, 0]
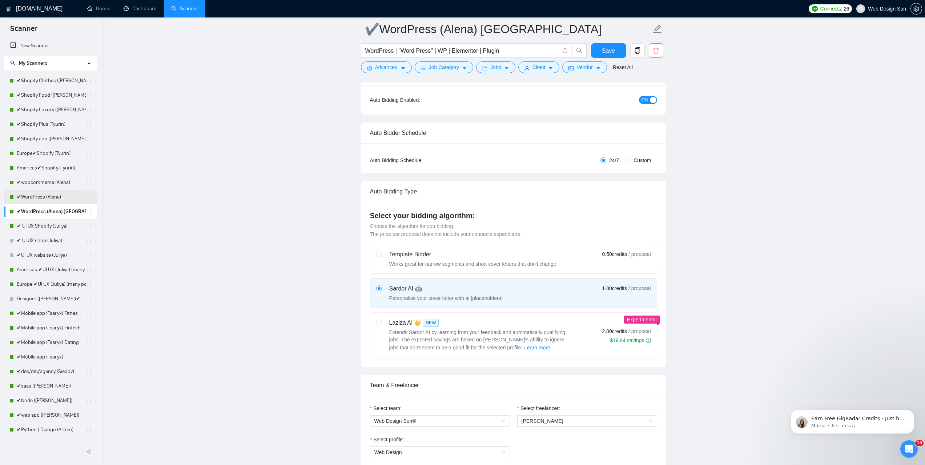
drag, startPoint x: 49, startPoint y: 201, endPoint x: 65, endPoint y: 199, distance: 16.1
click at [49, 201] on link "✔WordPress (Alena)" at bounding box center [51, 197] width 69 height 15
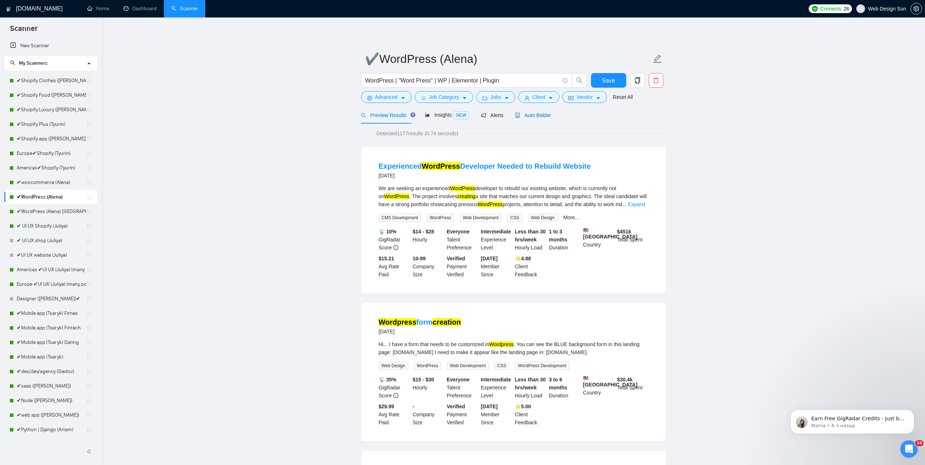
click at [537, 112] on span "Auto Bidder" at bounding box center [533, 115] width 36 height 6
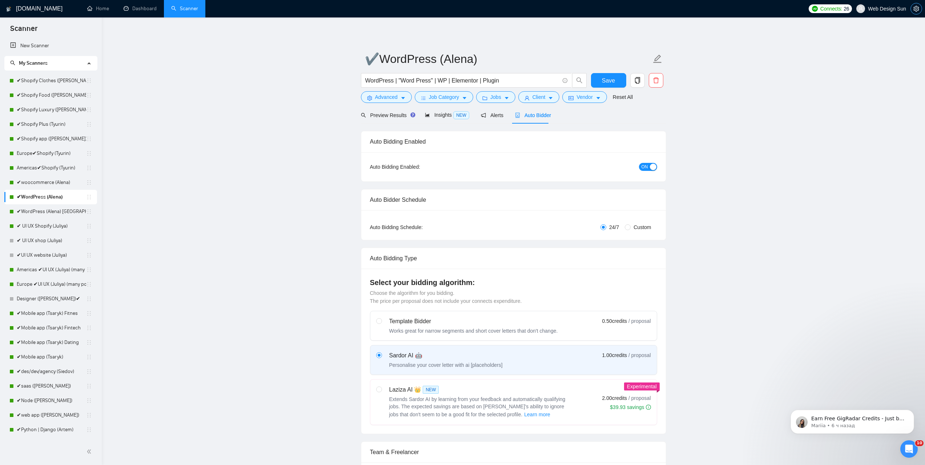
click at [916, 10] on icon "setting" at bounding box center [917, 9] width 6 height 6
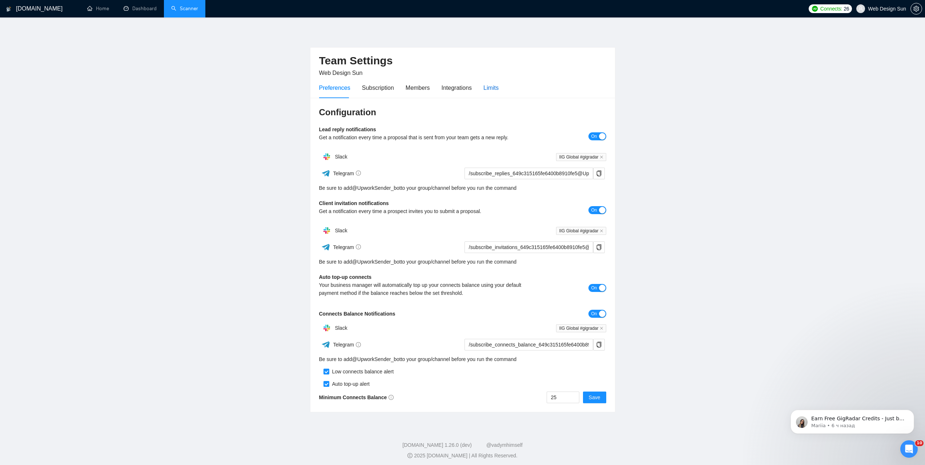
click at [490, 89] on div "Limits" at bounding box center [491, 87] width 15 height 9
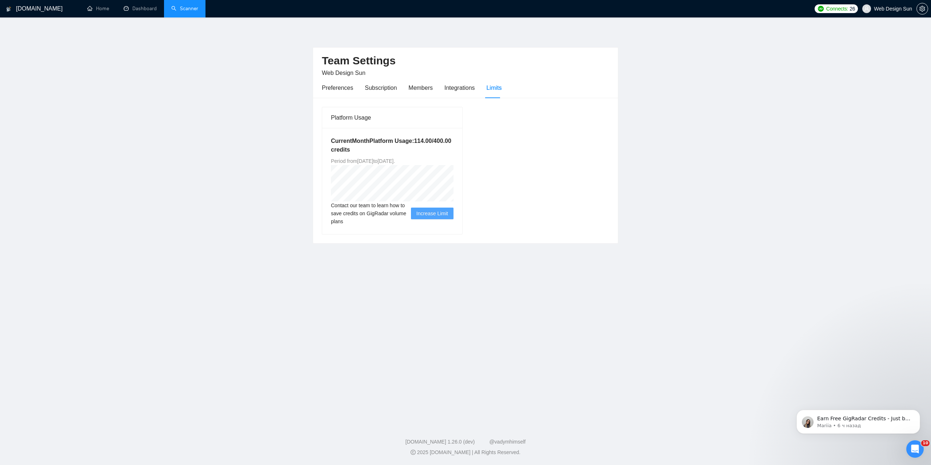
click at [182, 10] on link "Scanner" at bounding box center [184, 8] width 27 height 6
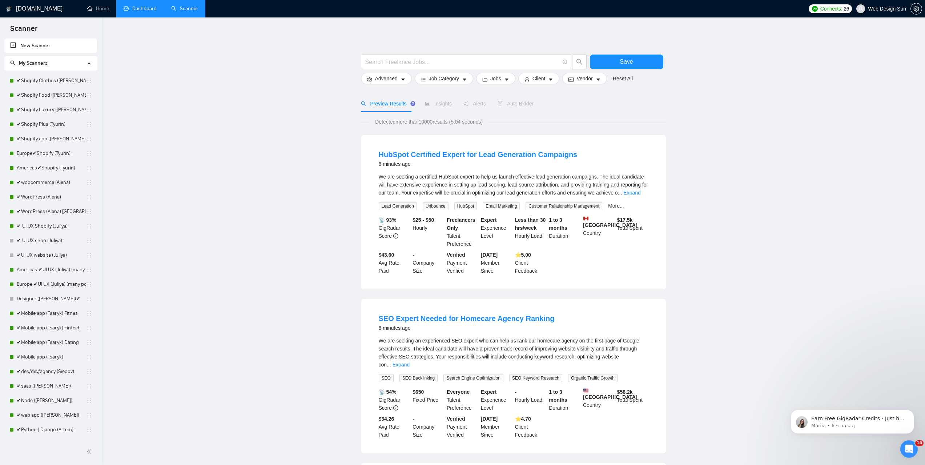
click at [141, 12] on link "Dashboard" at bounding box center [140, 8] width 33 height 6
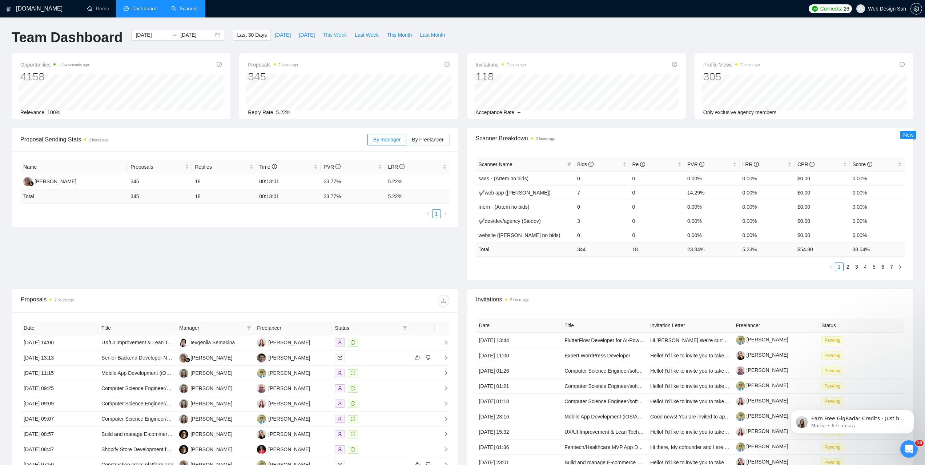
click at [337, 36] on span "This Week" at bounding box center [335, 35] width 24 height 8
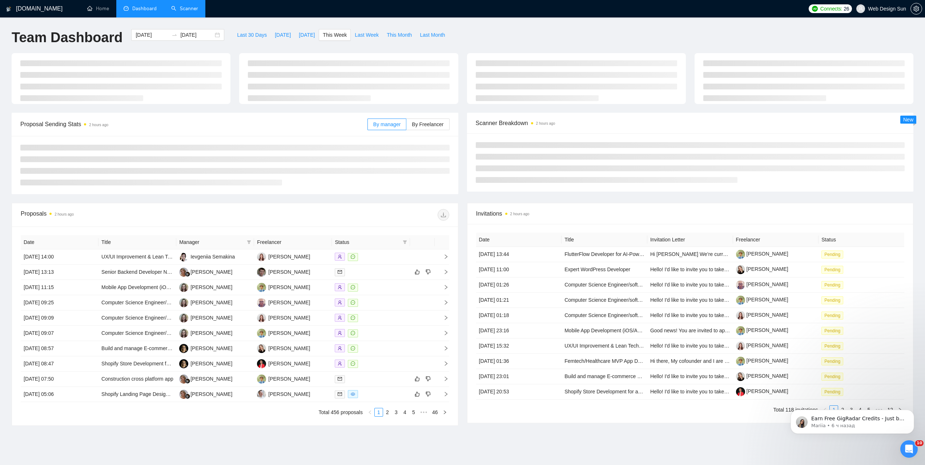
type input "[DATE]"
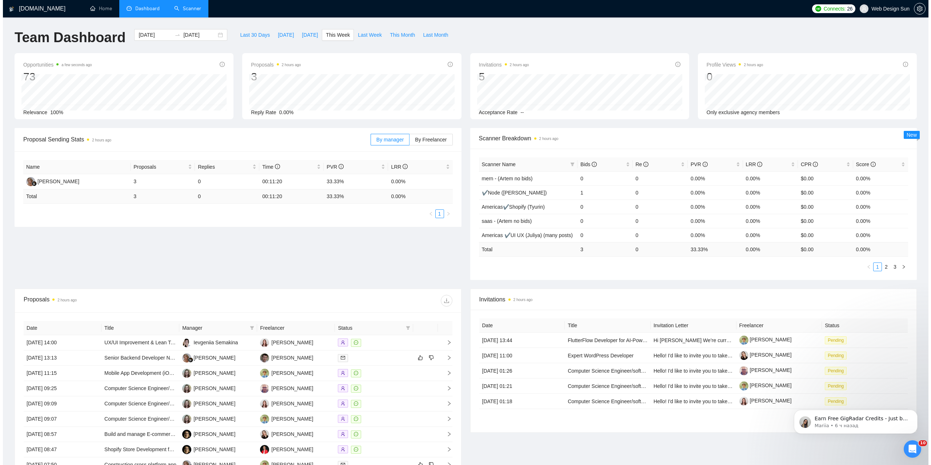
scroll to position [109, 0]
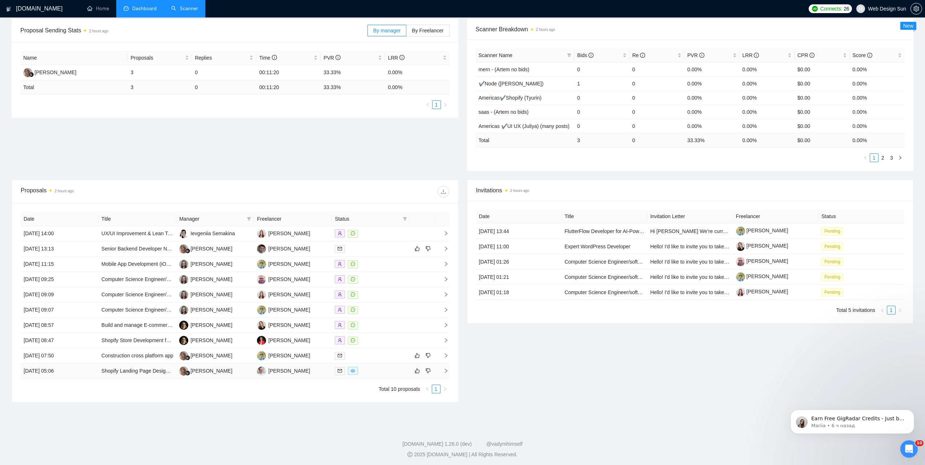
click at [308, 373] on td "[PERSON_NAME]" at bounding box center [293, 371] width 78 height 15
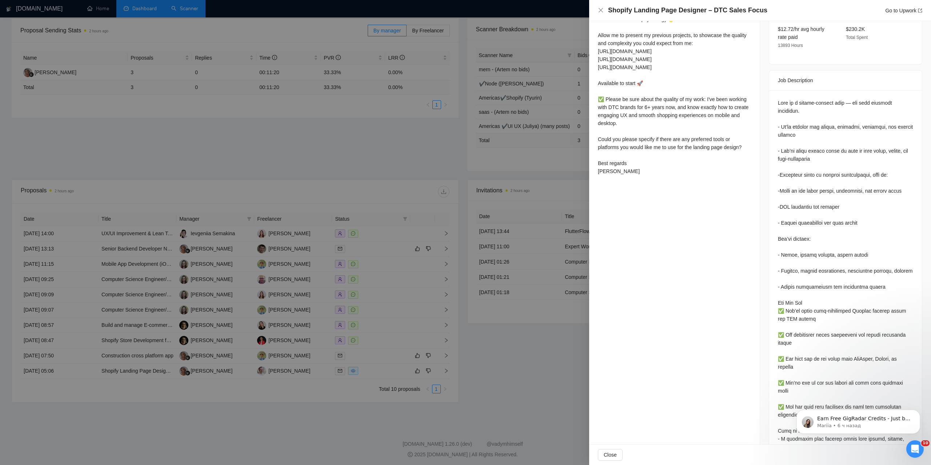
scroll to position [287, 0]
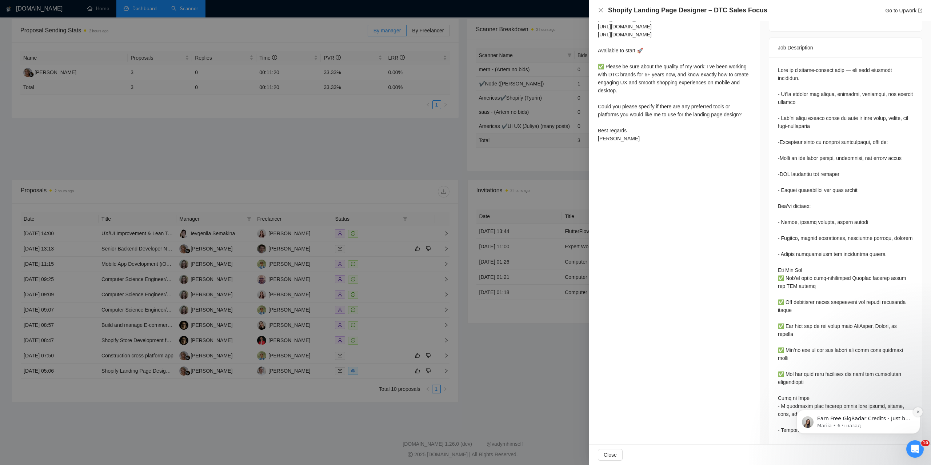
click at [917, 414] on button "Dismiss notification" at bounding box center [917, 411] width 9 height 9
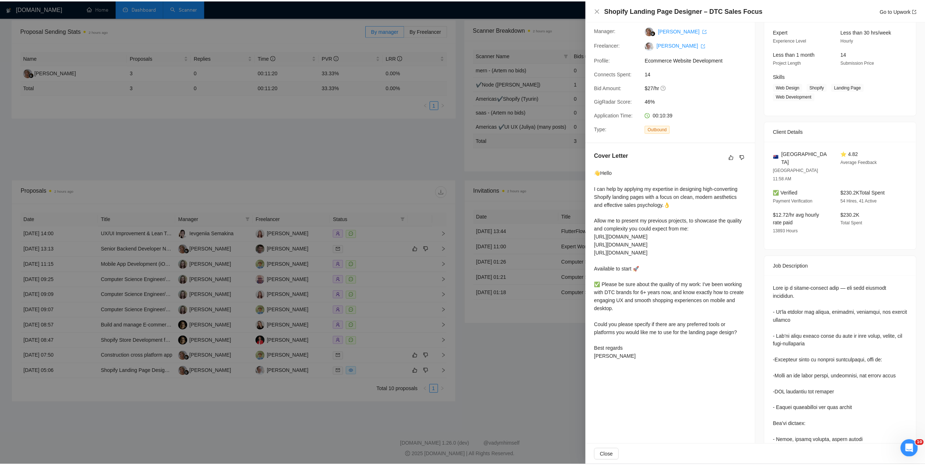
scroll to position [33, 0]
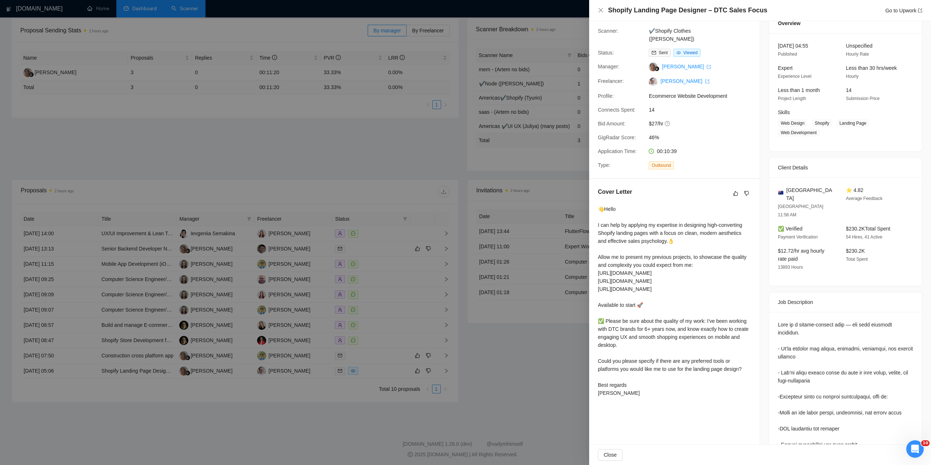
click at [527, 260] on div at bounding box center [465, 232] width 931 height 465
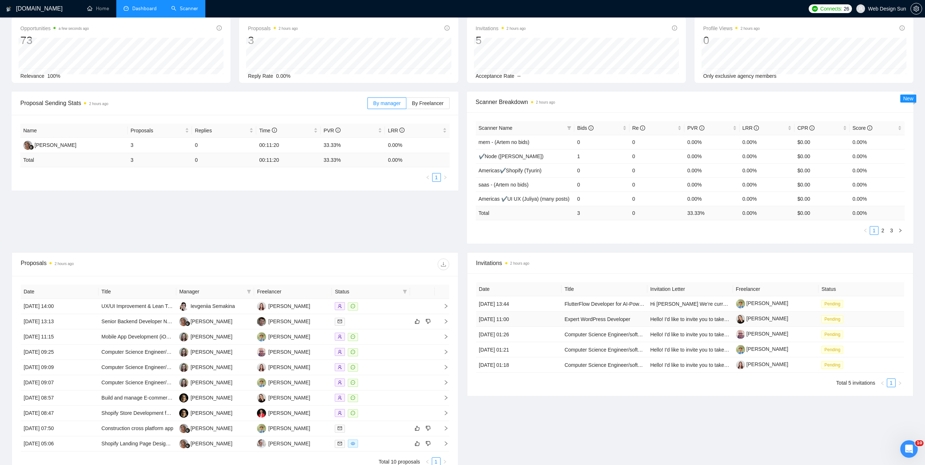
scroll to position [0, 0]
